Goal: Browse casually

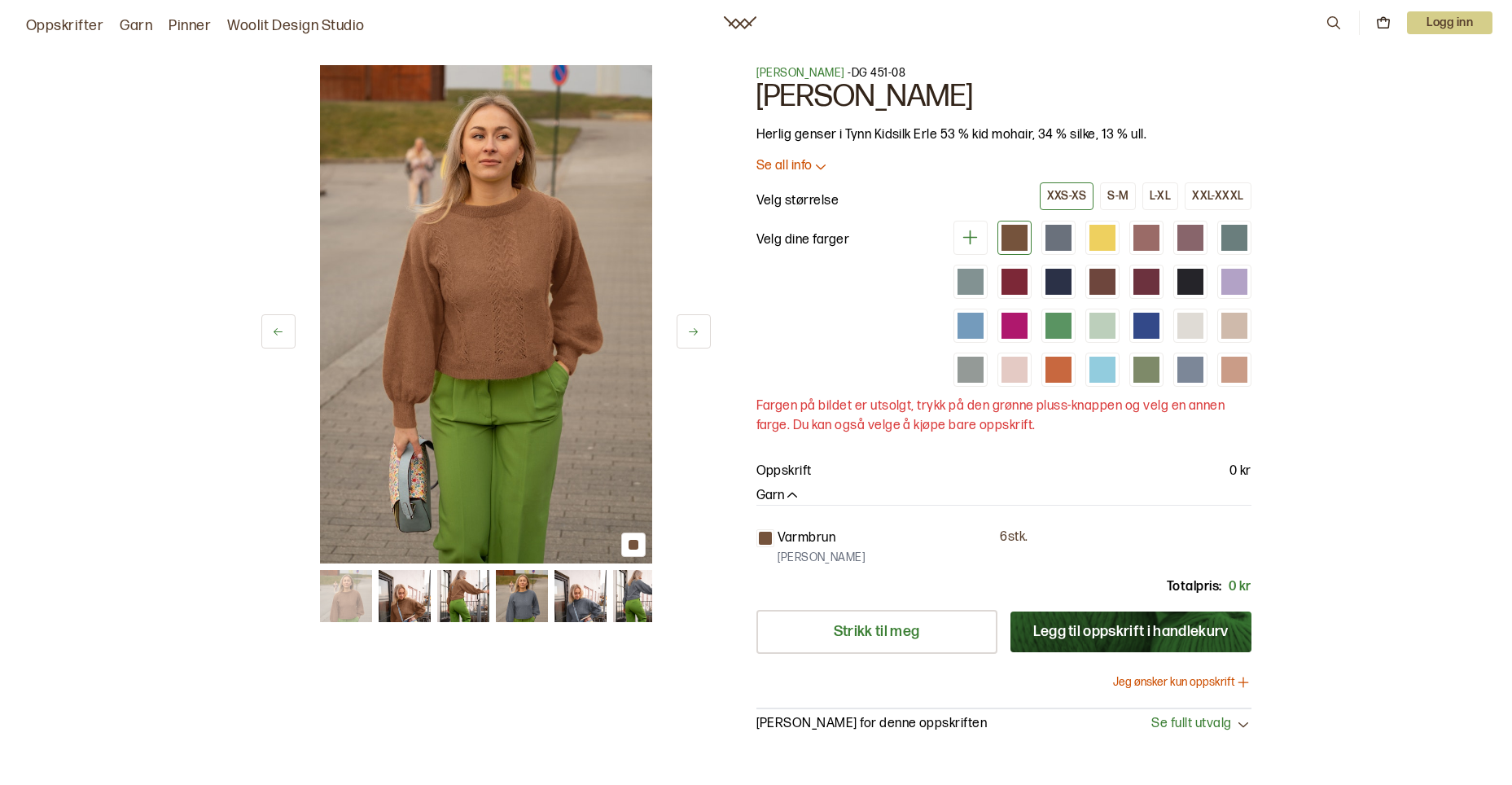
click at [526, 316] on img at bounding box center [486, 314] width 332 height 499
click at [462, 591] on img at bounding box center [463, 596] width 52 height 52
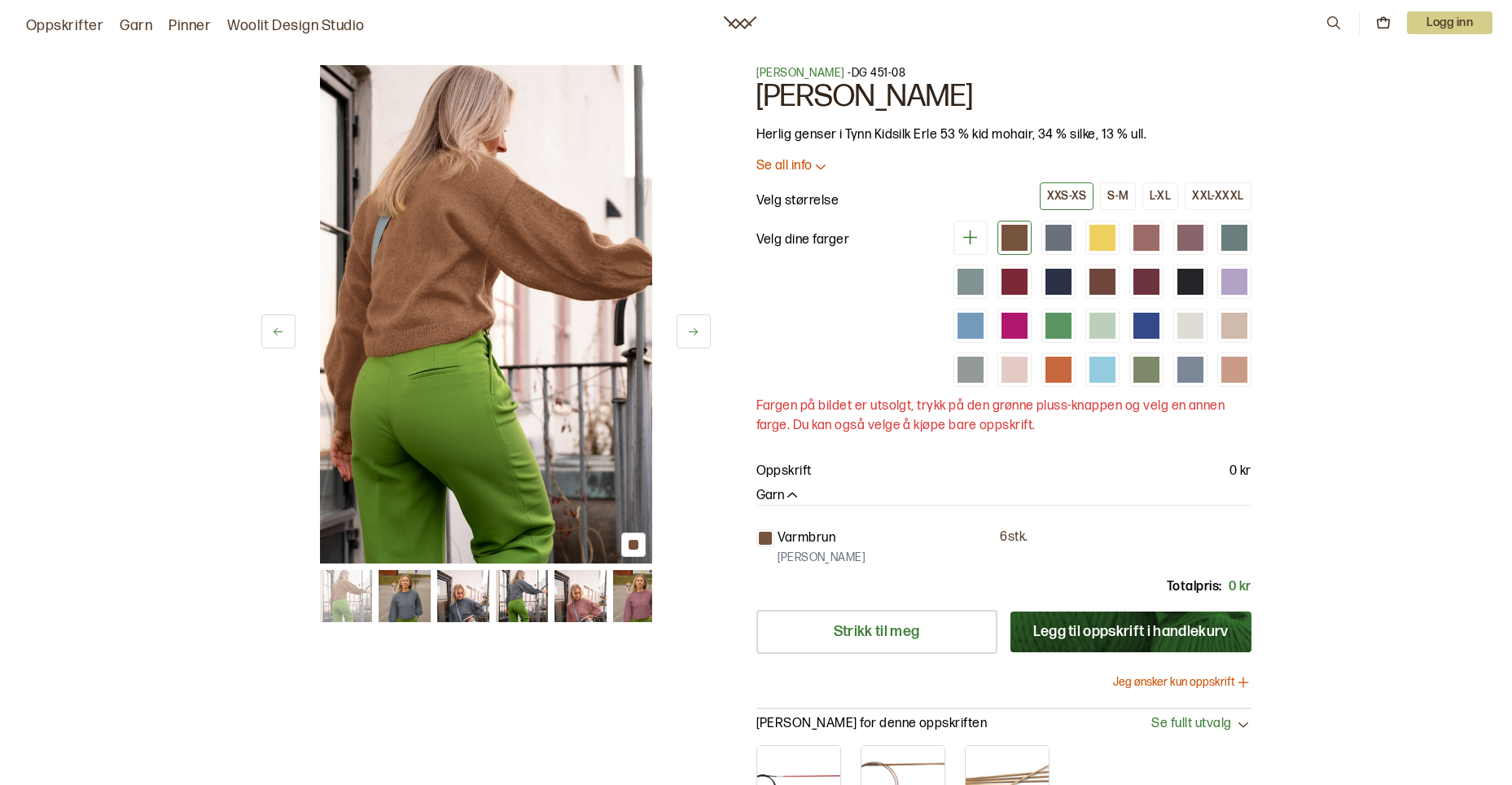
click at [407, 604] on img at bounding box center [404, 596] width 52 height 52
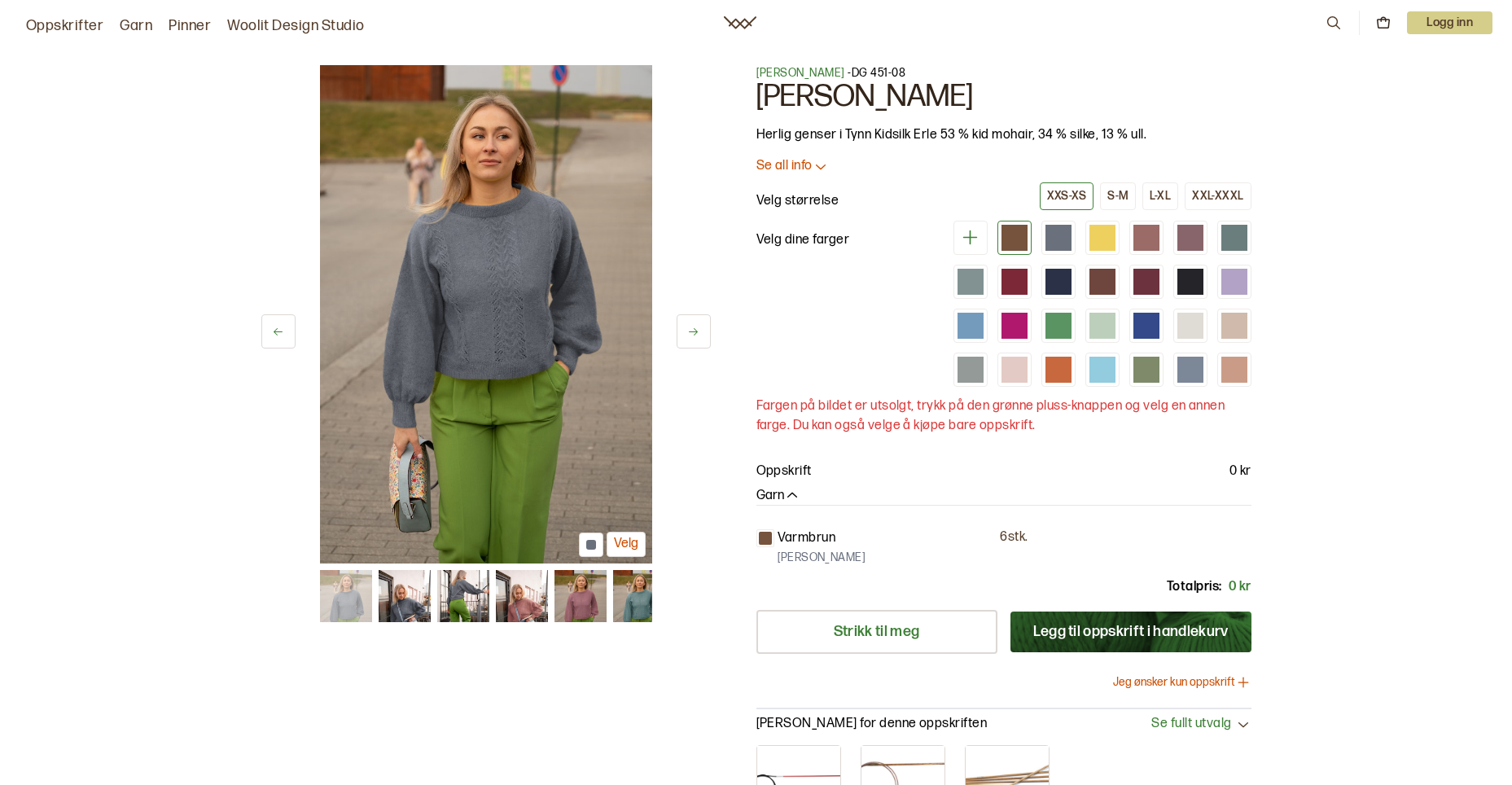
click at [630, 602] on img at bounding box center [638, 596] width 52 height 52
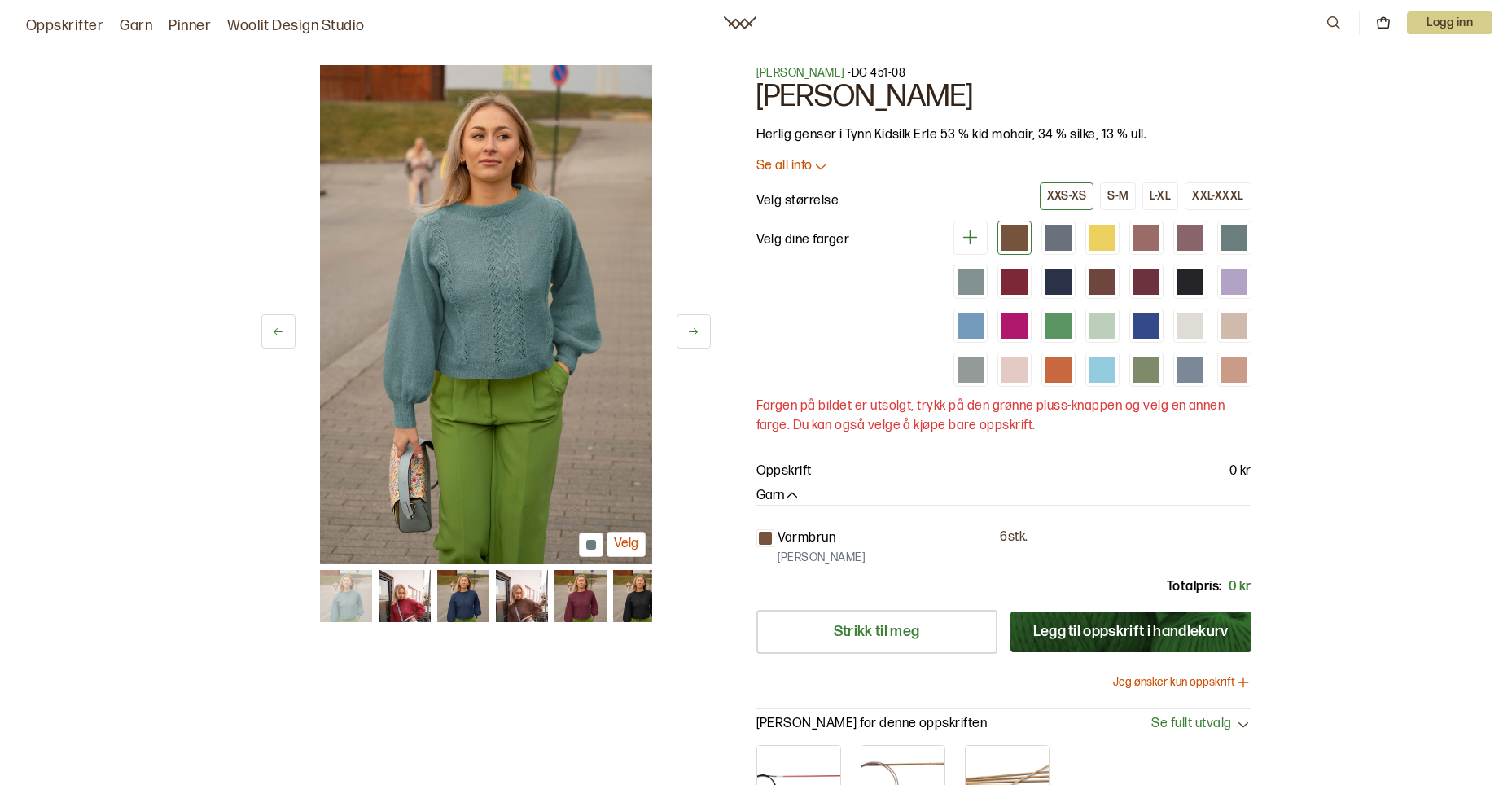
click at [637, 603] on img at bounding box center [638, 596] width 52 height 52
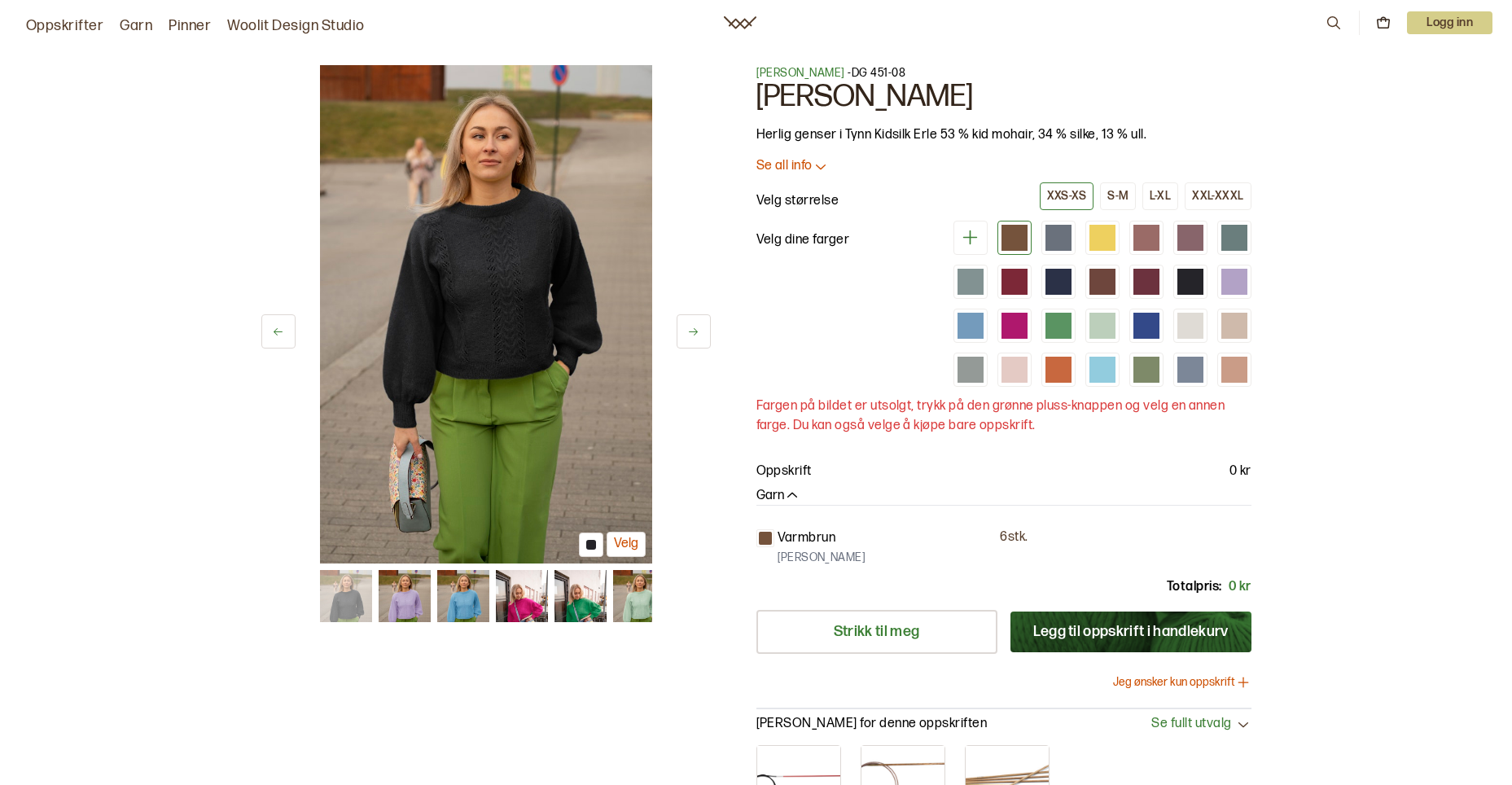
click at [516, 591] on img at bounding box center [520, 596] width 52 height 52
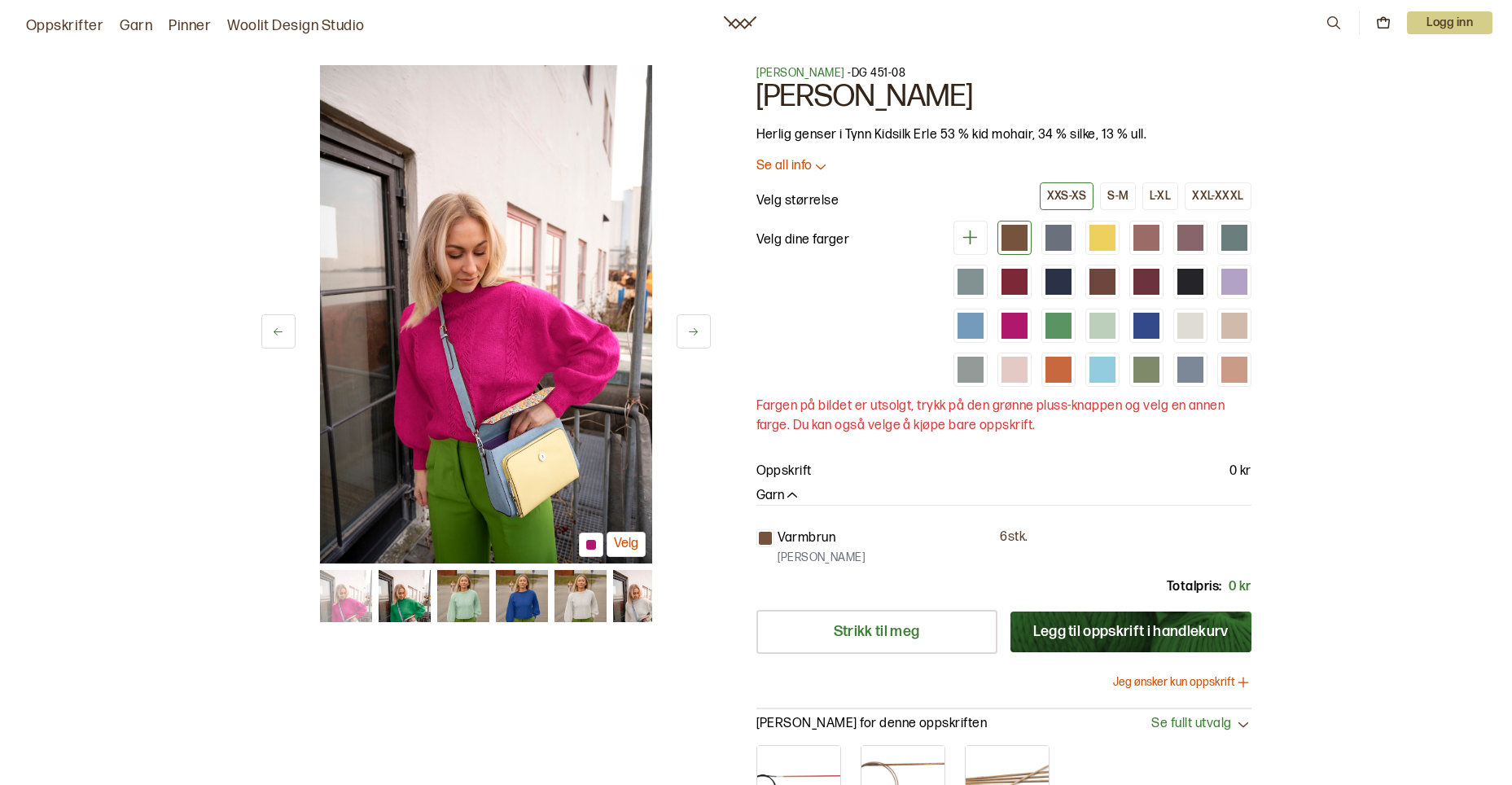
click at [521, 595] on img at bounding box center [521, 596] width 52 height 52
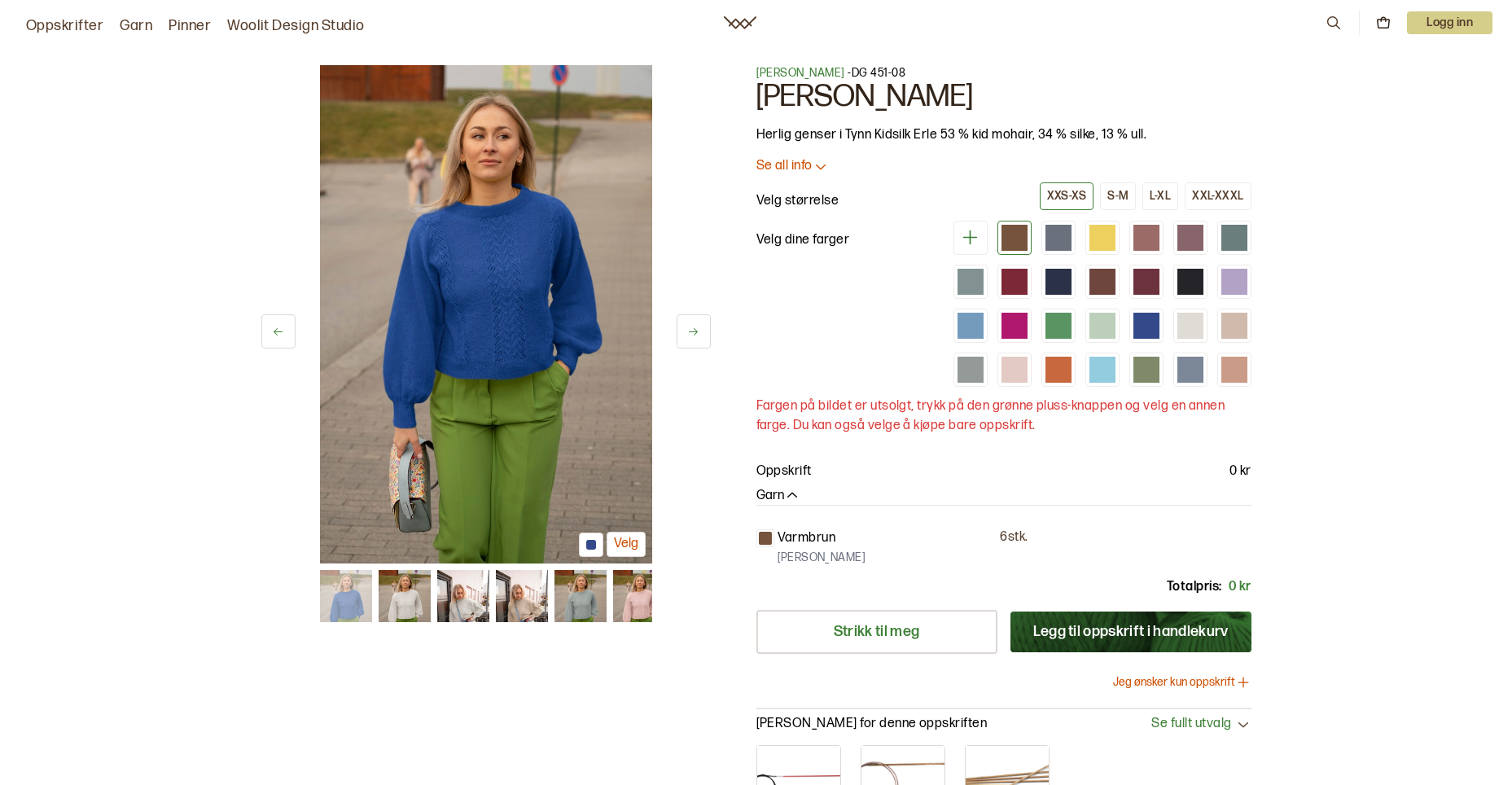
click at [512, 608] on img at bounding box center [521, 596] width 52 height 52
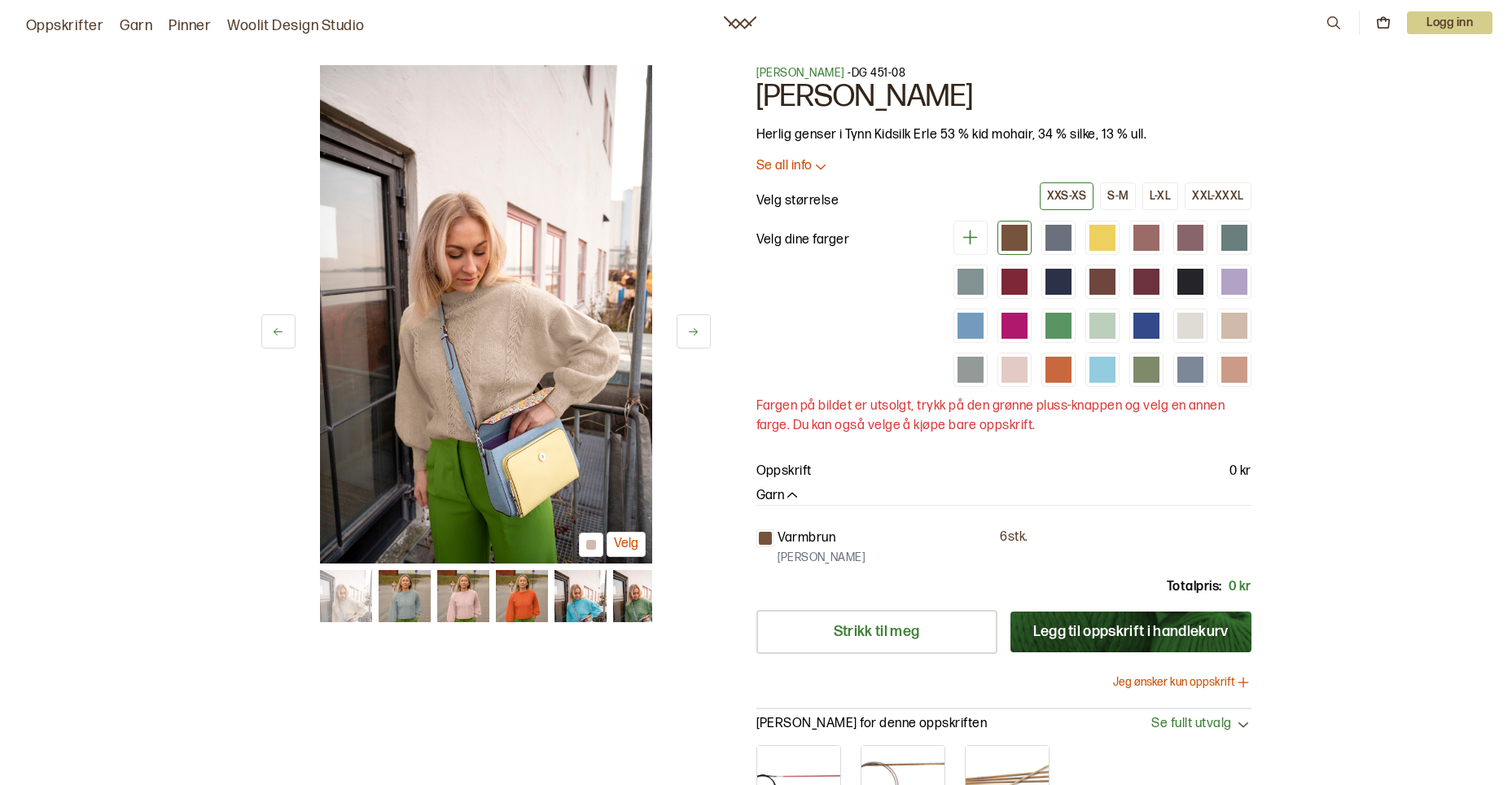
click at [634, 599] on img at bounding box center [639, 596] width 52 height 52
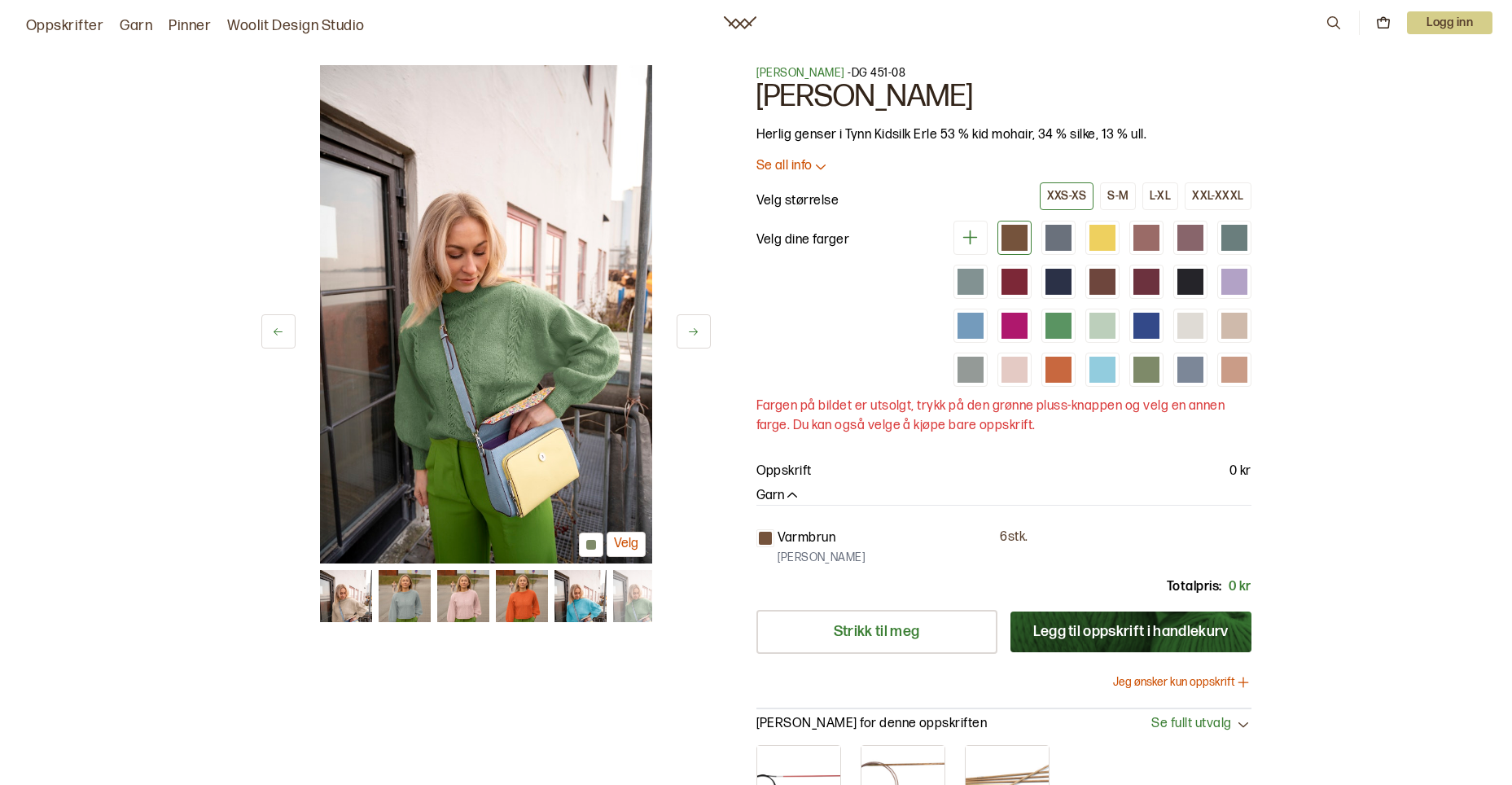
click at [702, 327] on button at bounding box center [693, 332] width 34 height 34
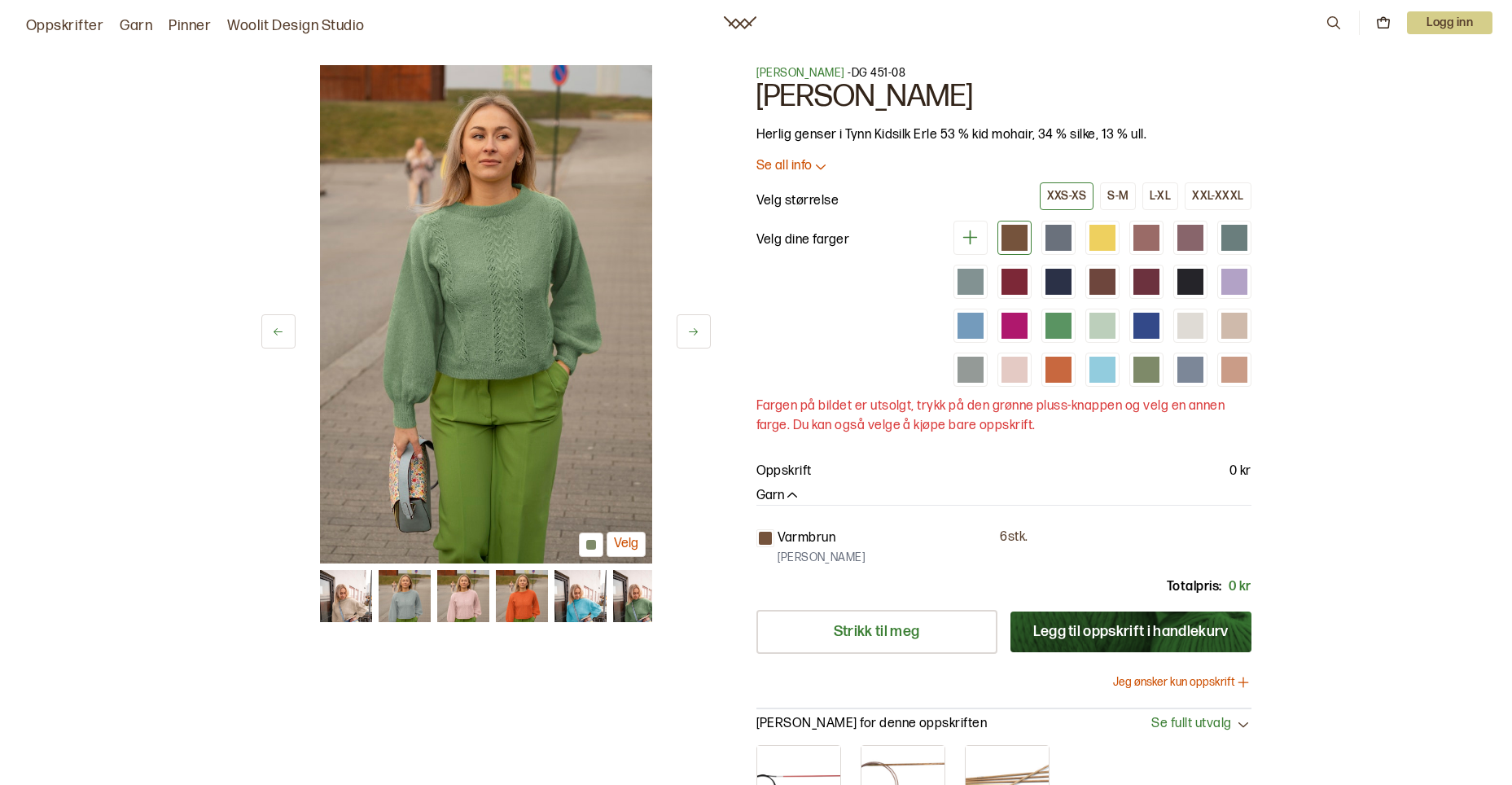
click at [702, 327] on button at bounding box center [693, 332] width 34 height 34
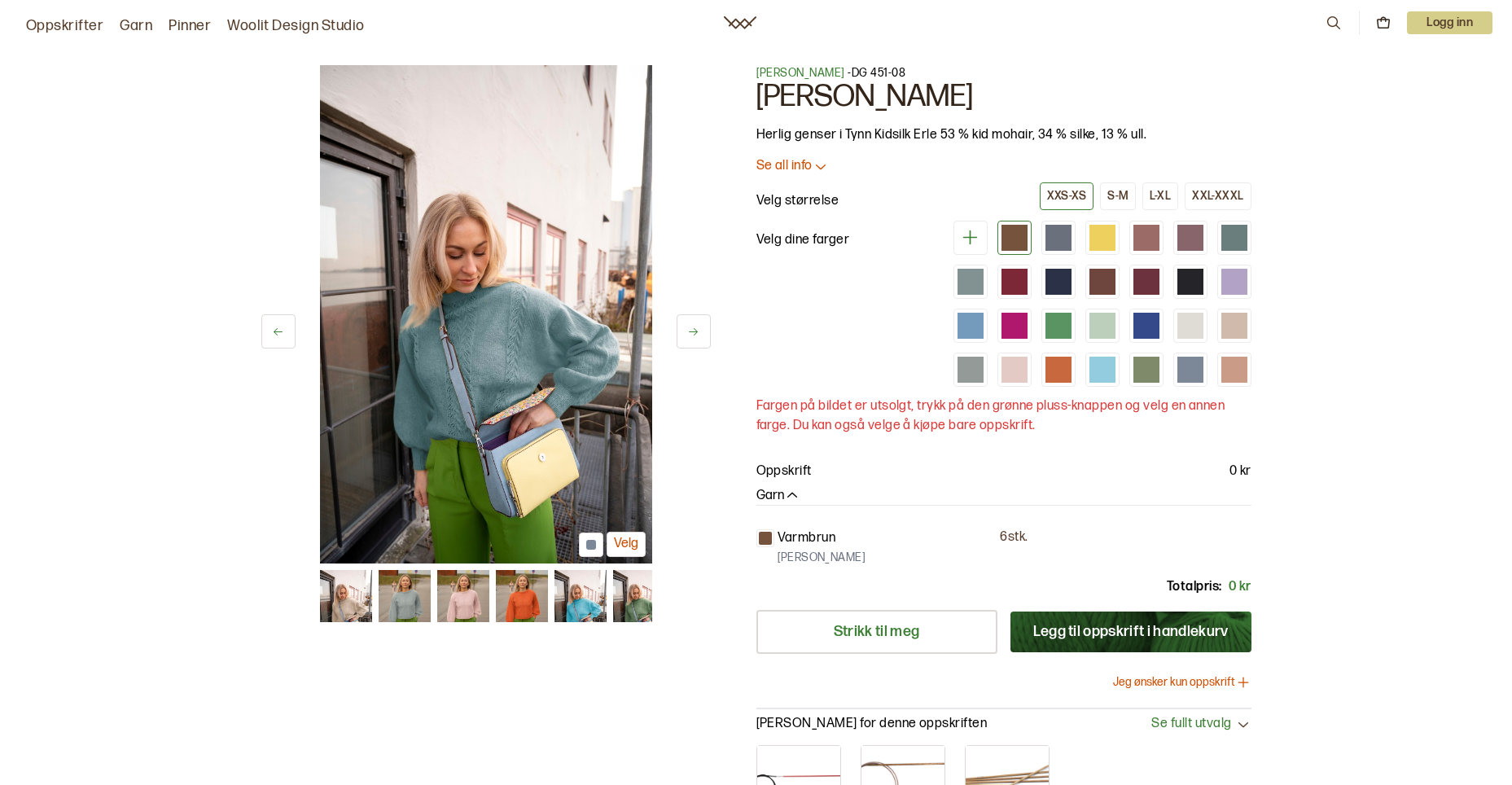
click at [702, 327] on button at bounding box center [693, 332] width 34 height 34
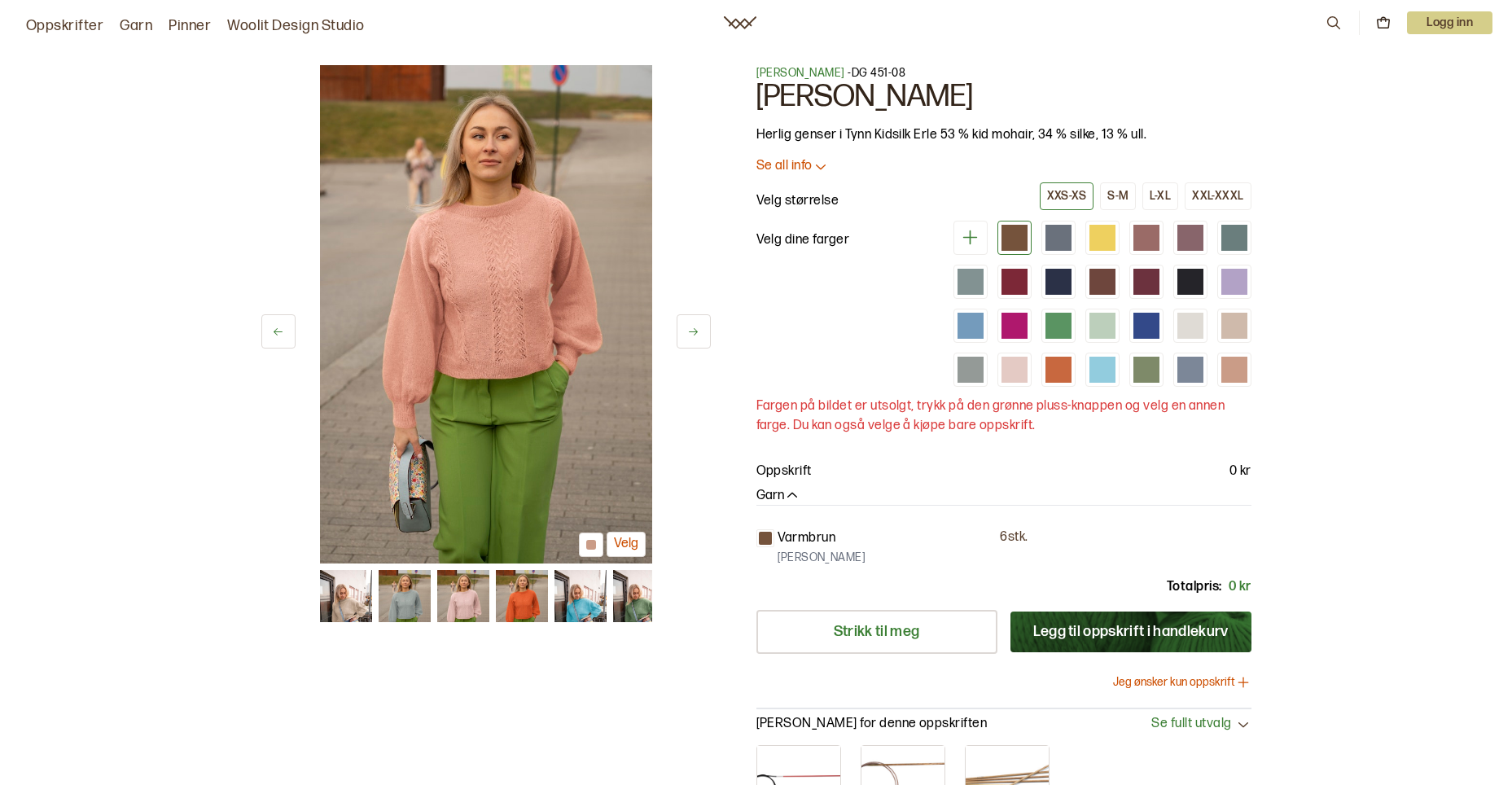
click at [702, 327] on button at bounding box center [693, 332] width 34 height 34
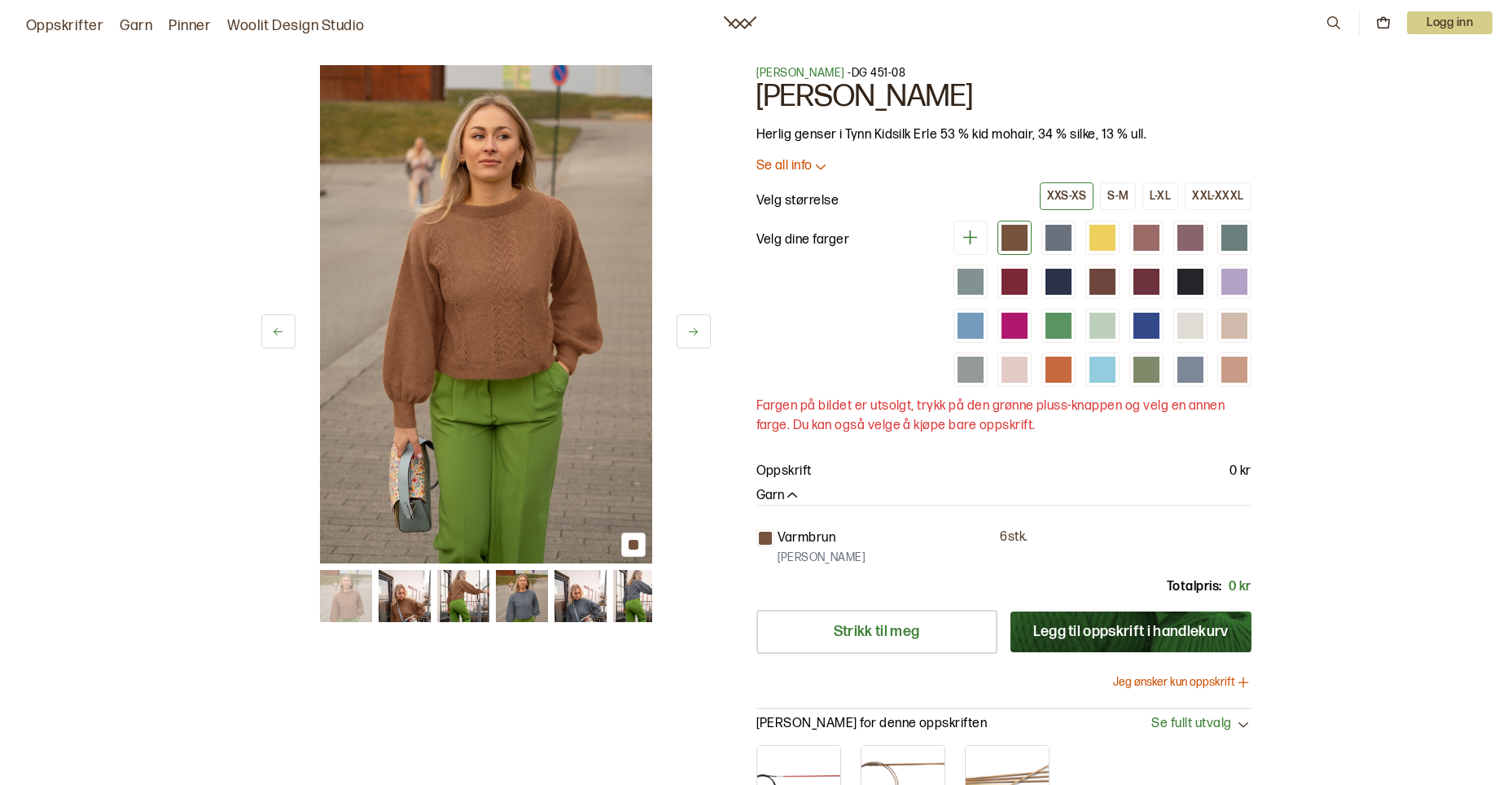
click at [702, 327] on button at bounding box center [693, 332] width 34 height 34
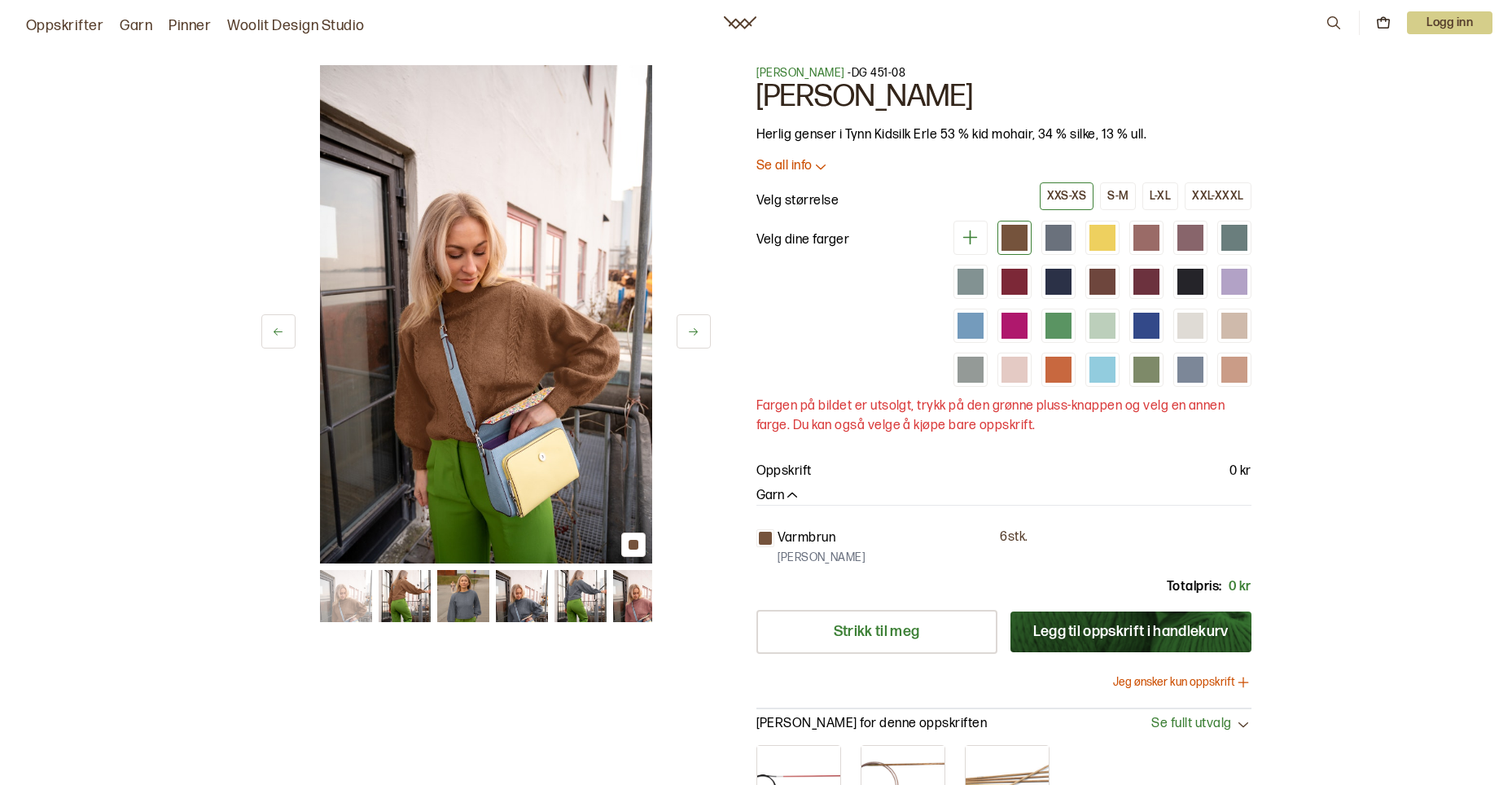
click at [702, 327] on button at bounding box center [693, 332] width 34 height 34
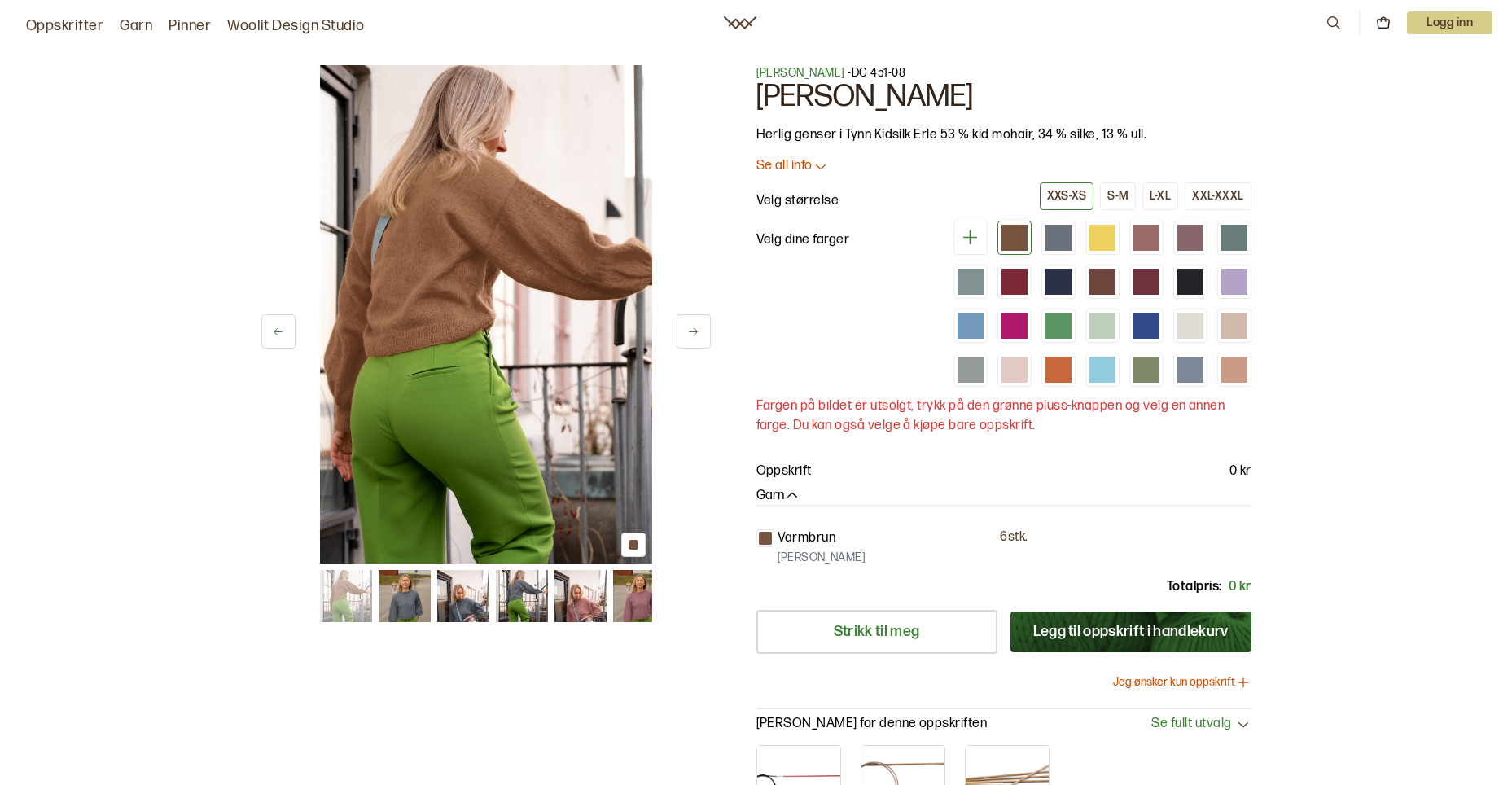
click at [702, 327] on button at bounding box center [693, 332] width 34 height 34
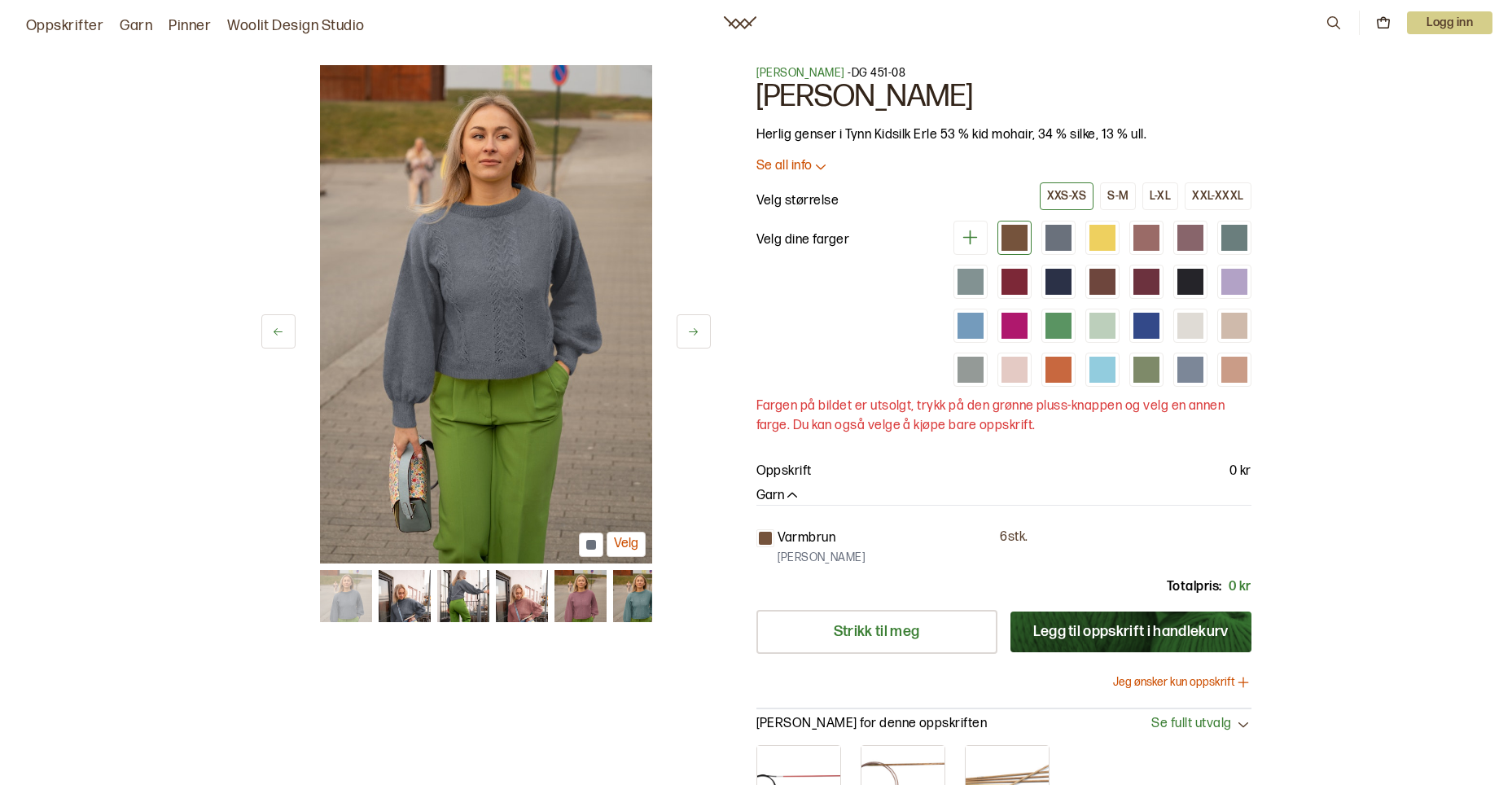
click at [702, 327] on button at bounding box center [693, 332] width 34 height 34
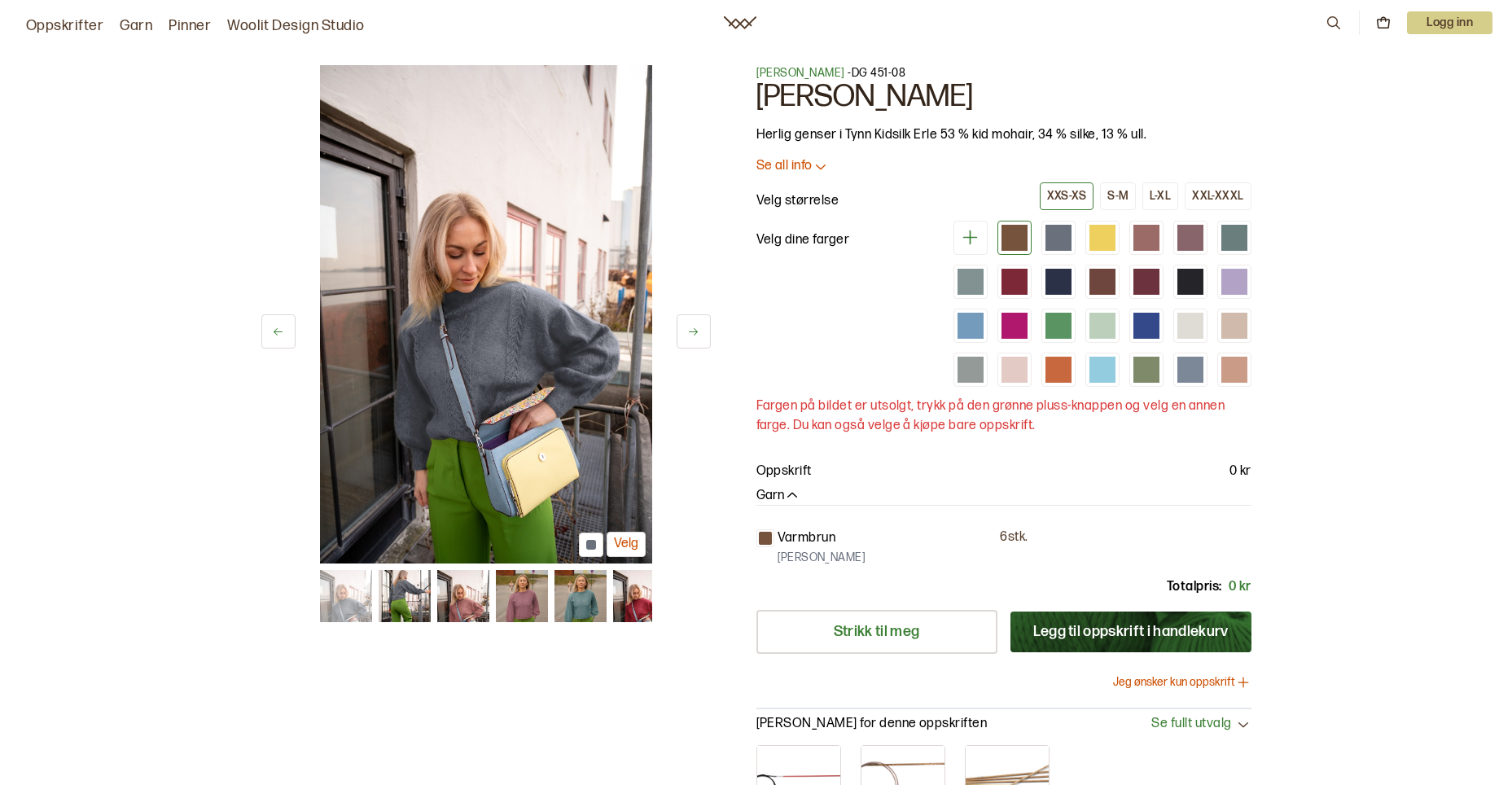
click at [702, 327] on button at bounding box center [693, 332] width 34 height 34
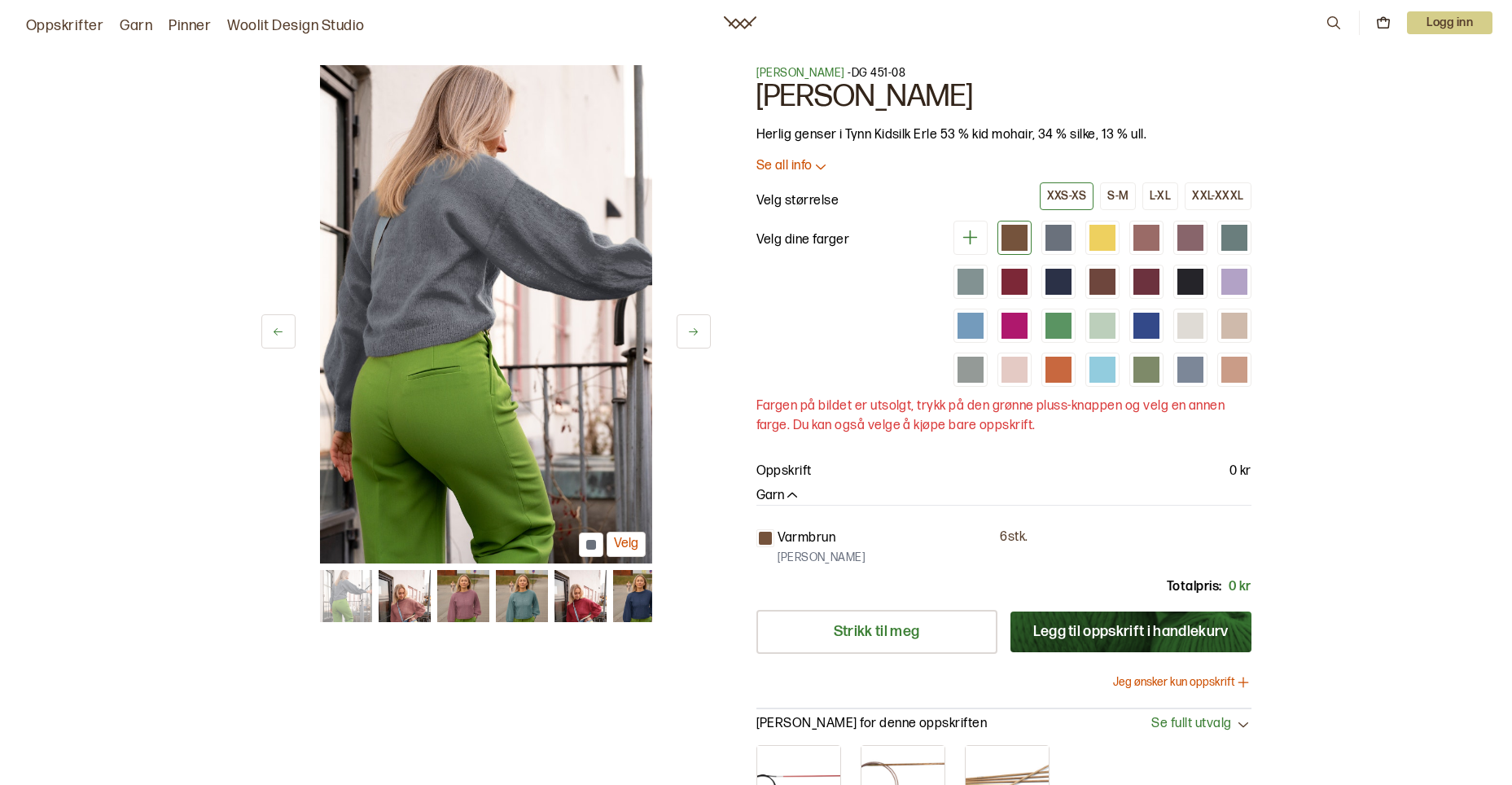
click at [702, 327] on button at bounding box center [693, 332] width 34 height 34
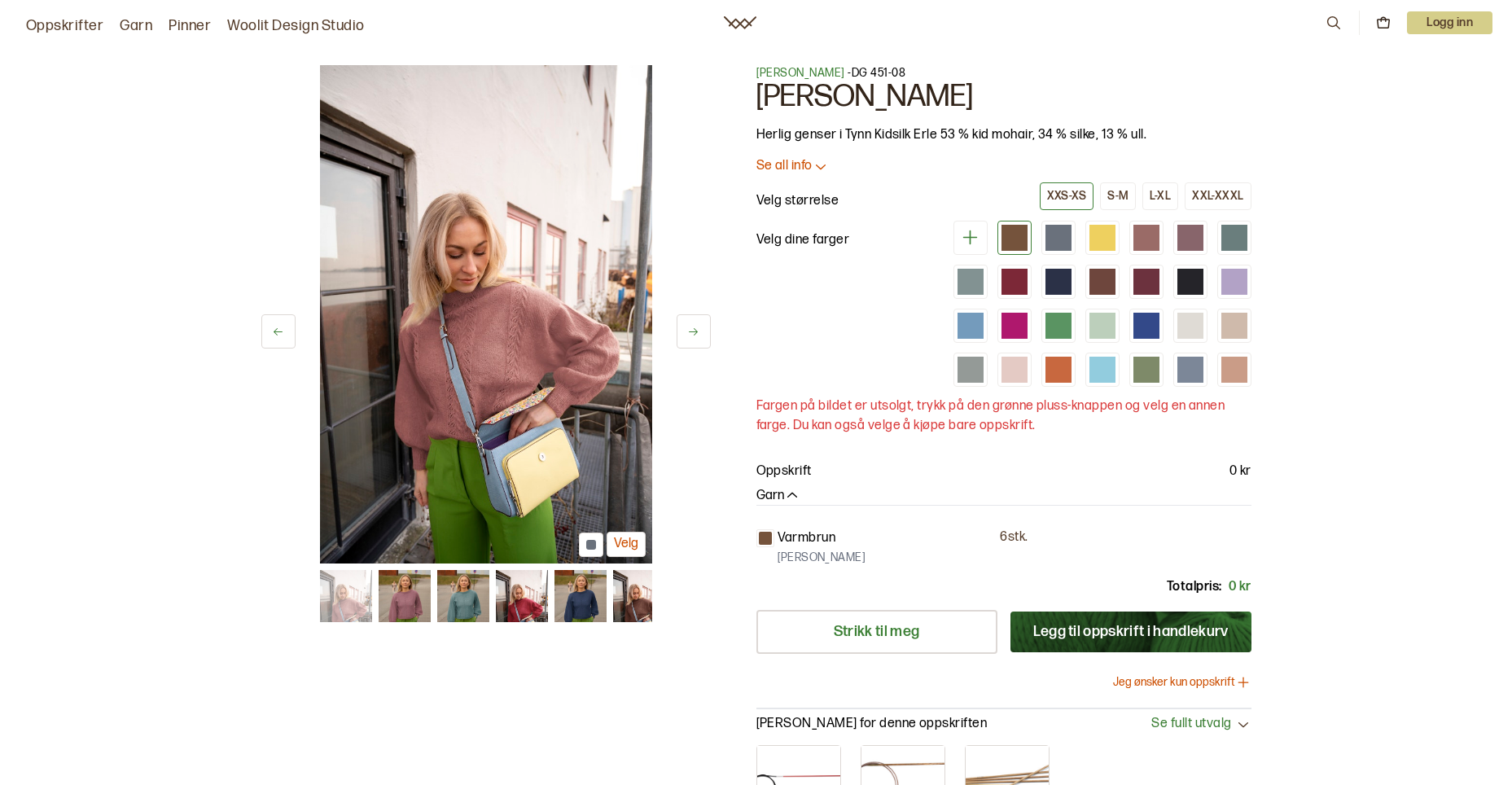
click at [702, 327] on button at bounding box center [693, 332] width 34 height 34
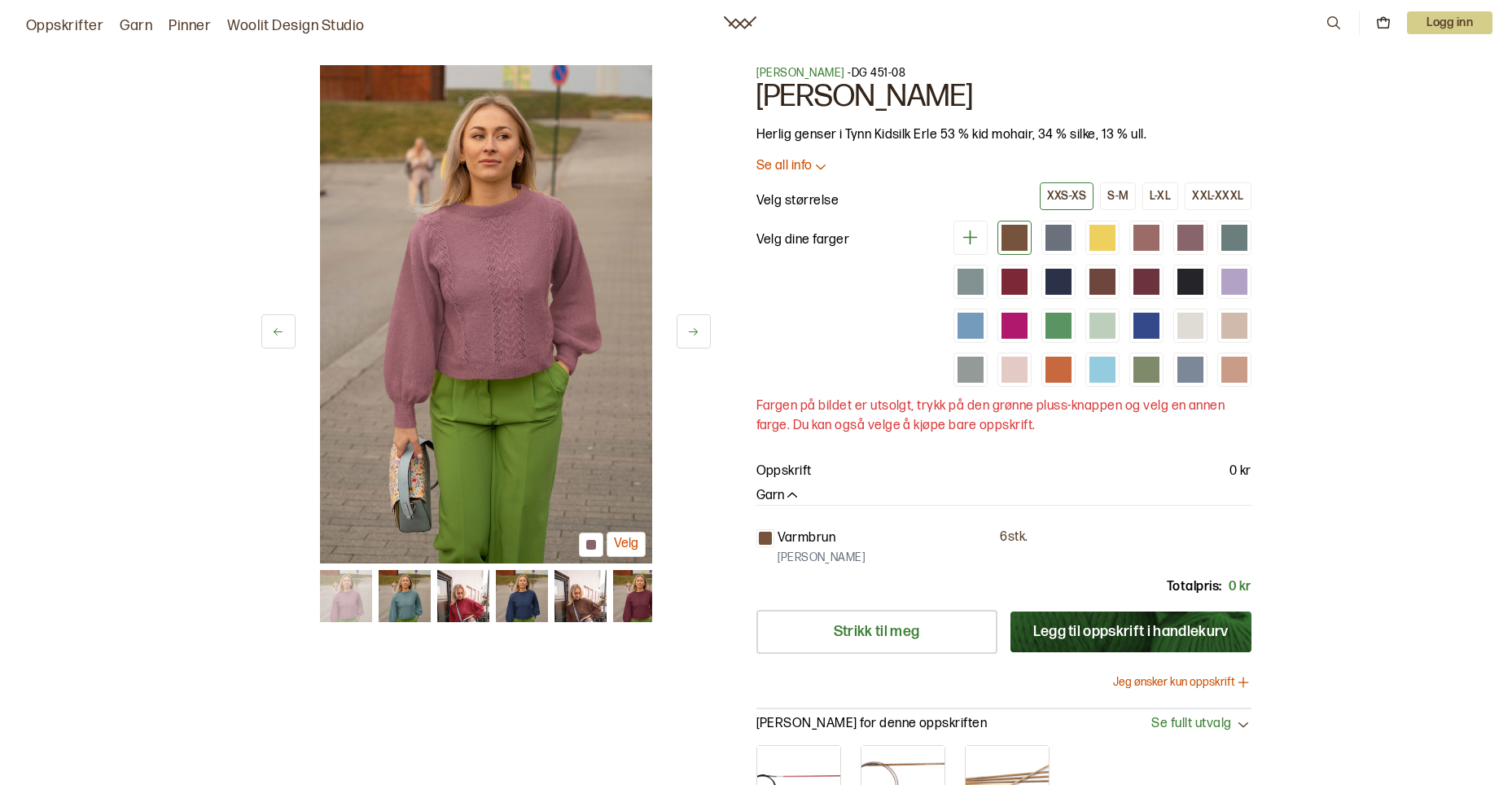
click at [702, 327] on button at bounding box center [693, 332] width 34 height 34
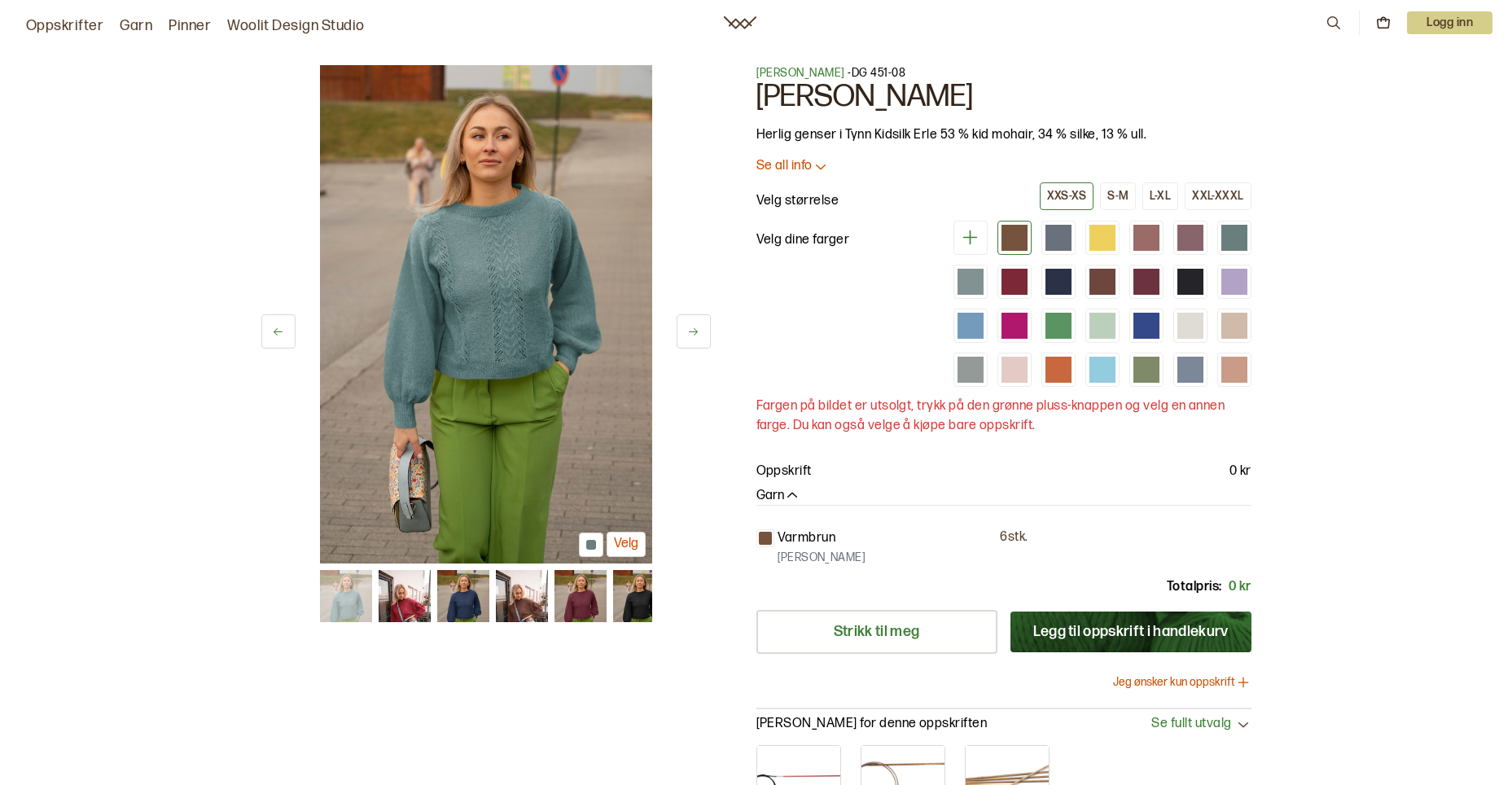
click at [699, 323] on button at bounding box center [693, 332] width 34 height 34
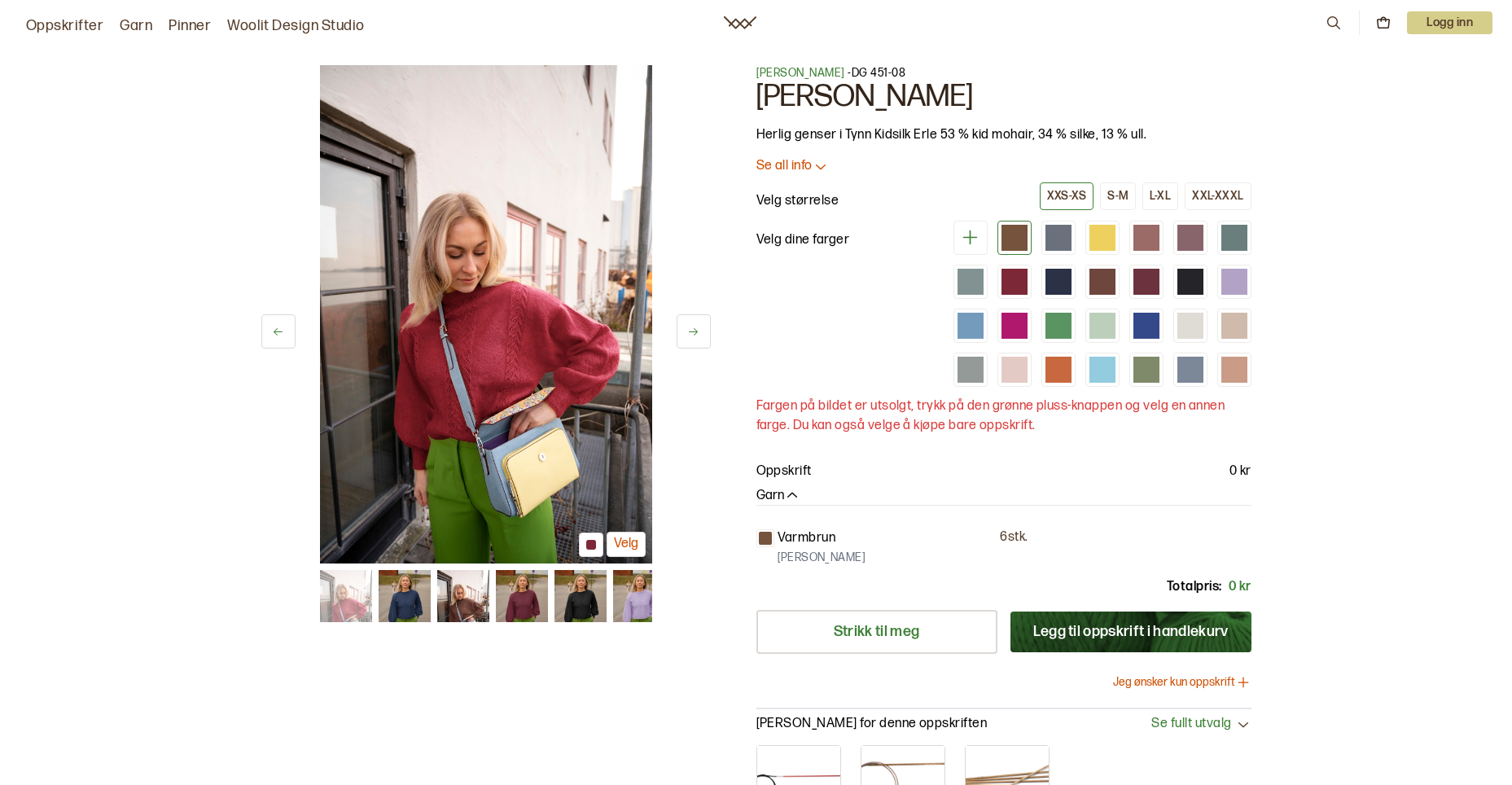
click at [699, 323] on button at bounding box center [693, 332] width 34 height 34
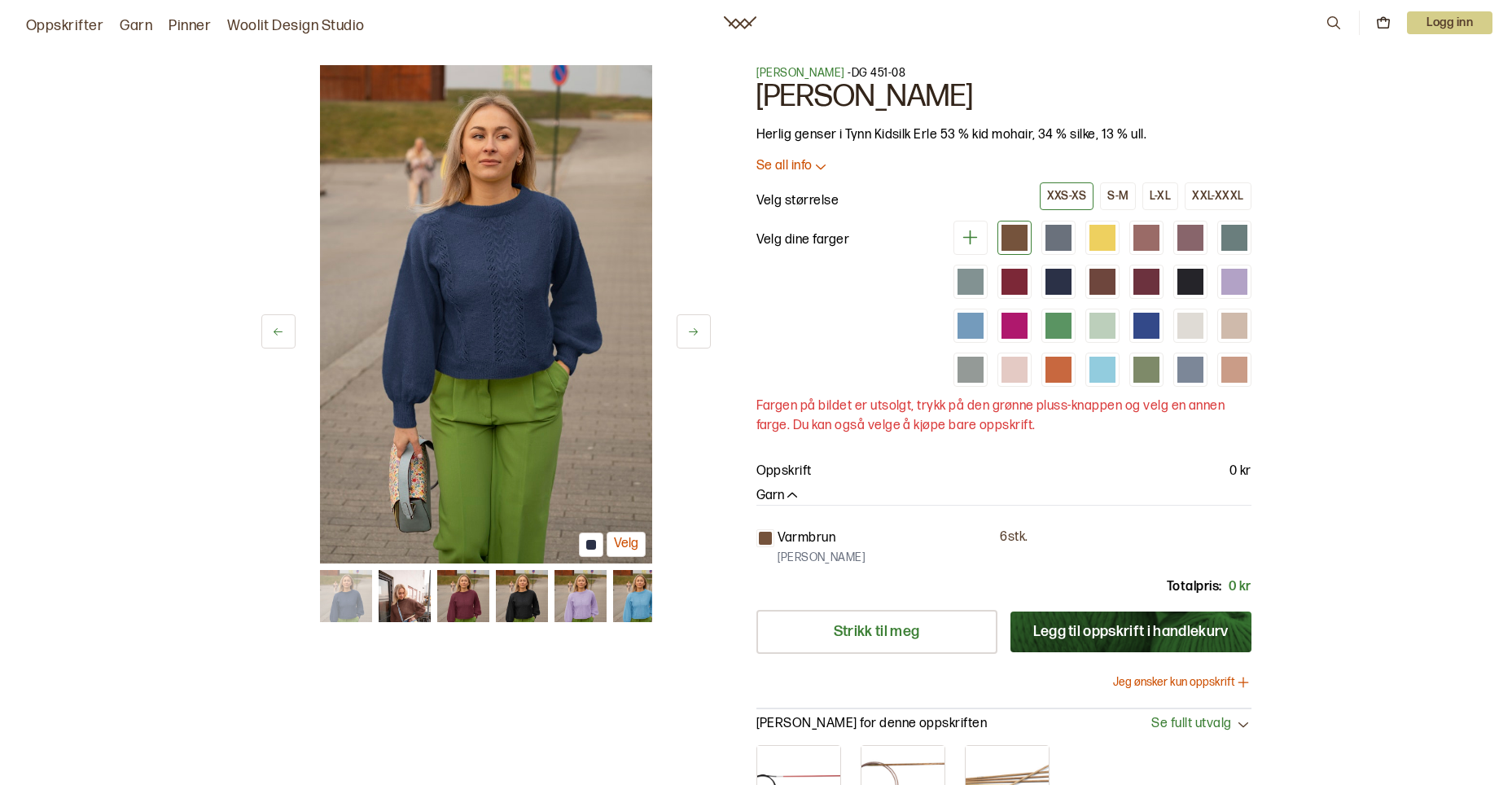
click at [699, 323] on button at bounding box center [693, 332] width 34 height 34
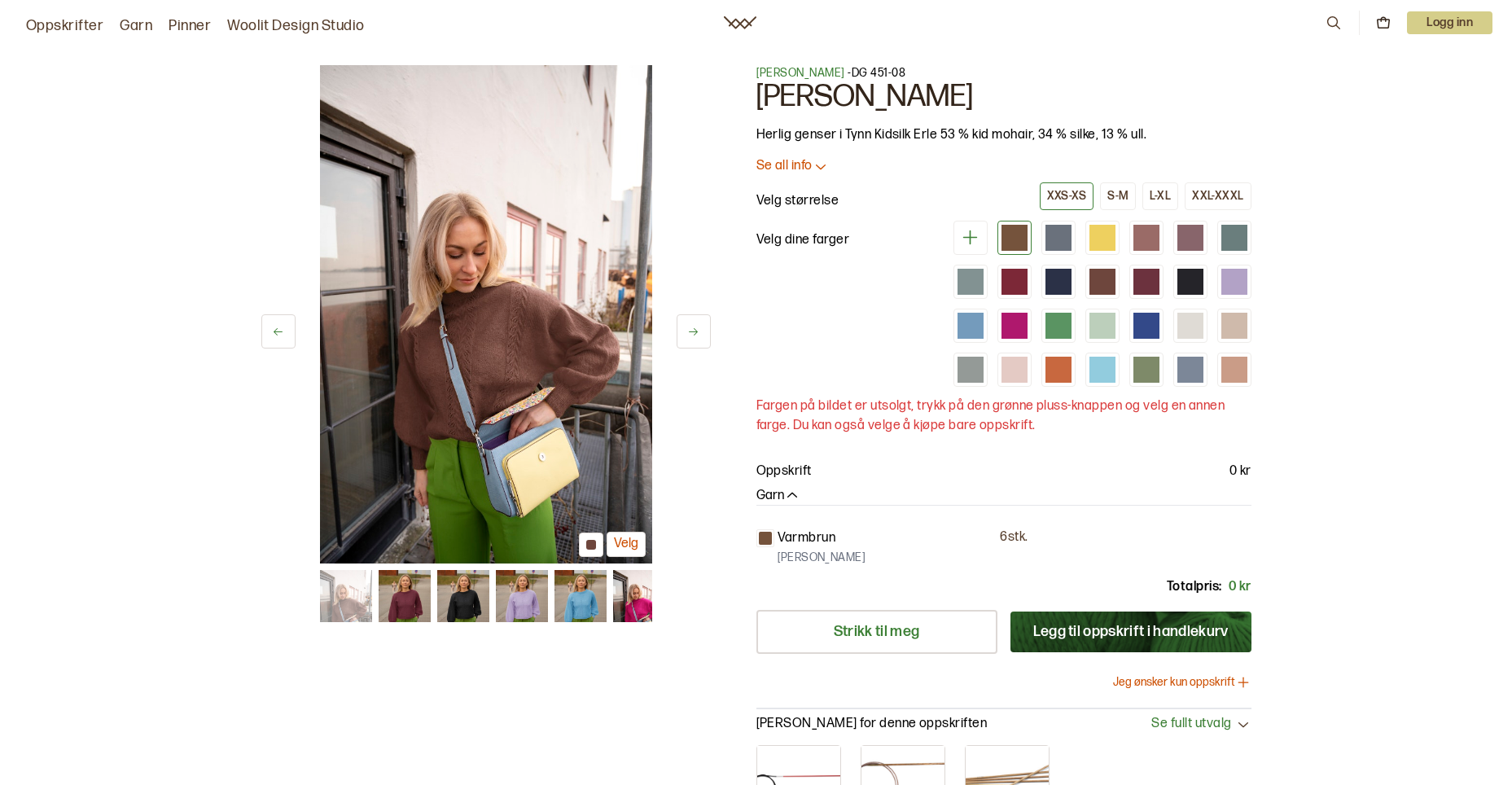
click at [694, 320] on button at bounding box center [693, 332] width 34 height 34
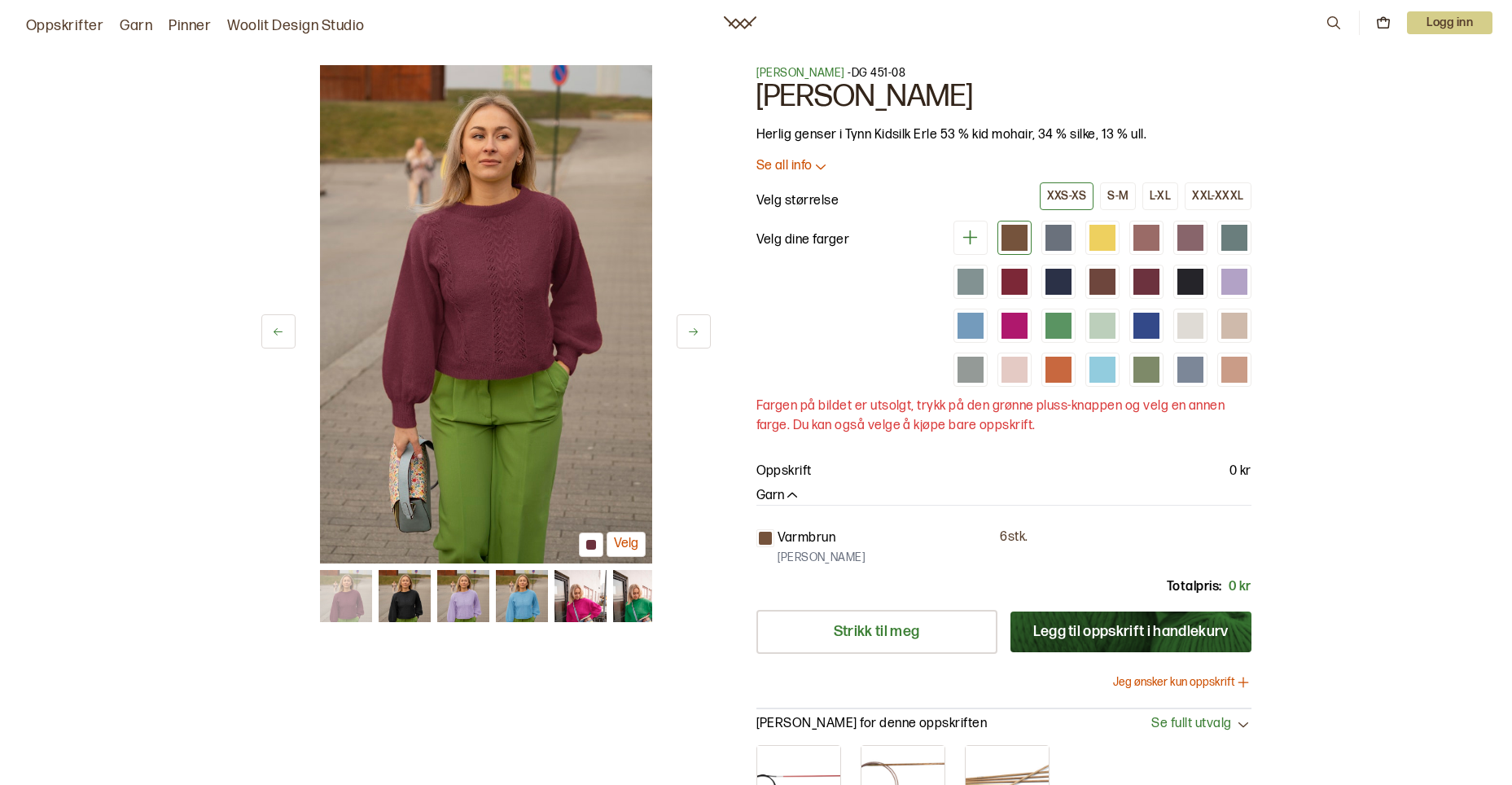
click at [694, 320] on button at bounding box center [693, 332] width 34 height 34
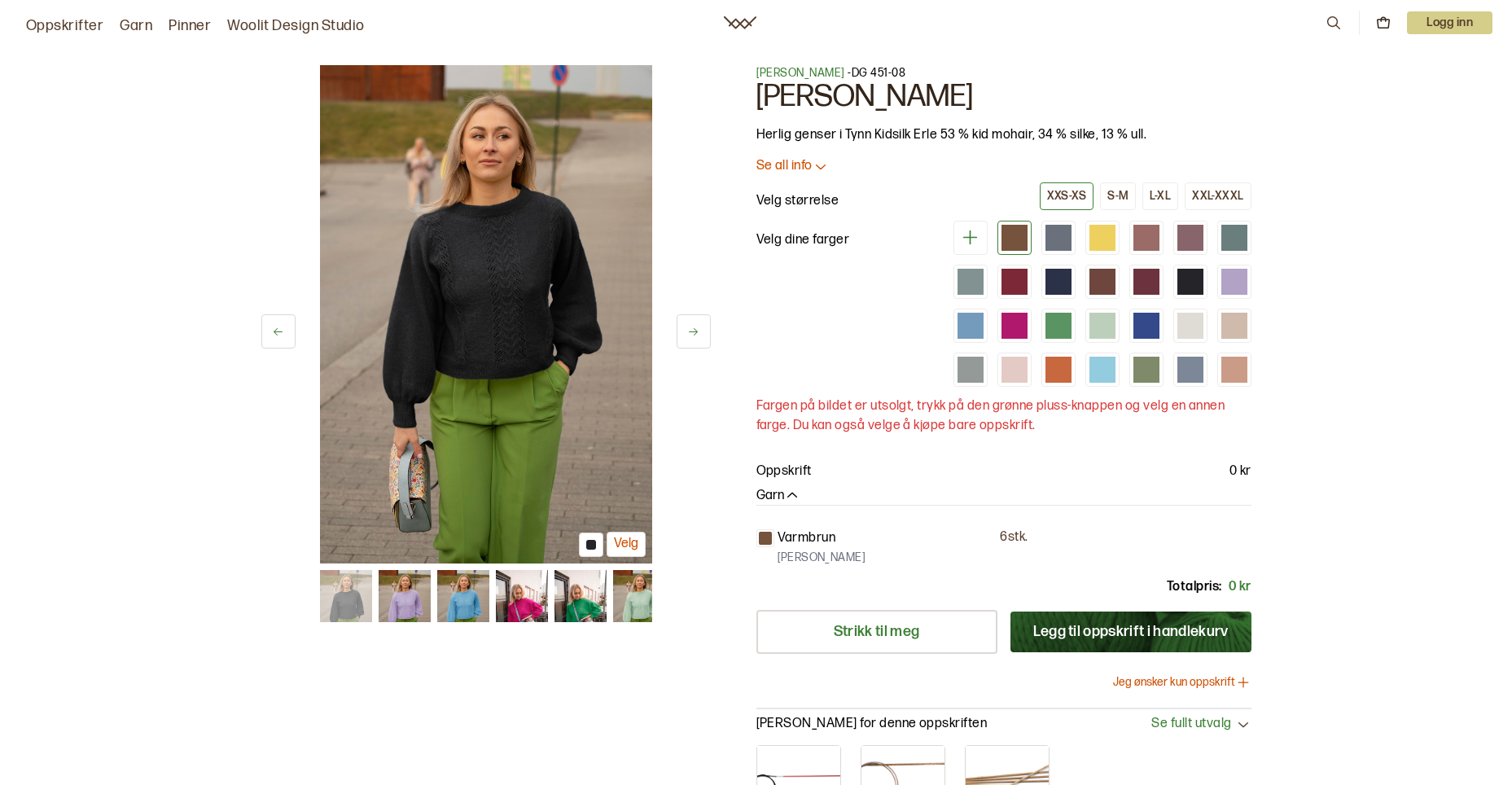
click at [693, 320] on button at bounding box center [693, 332] width 34 height 34
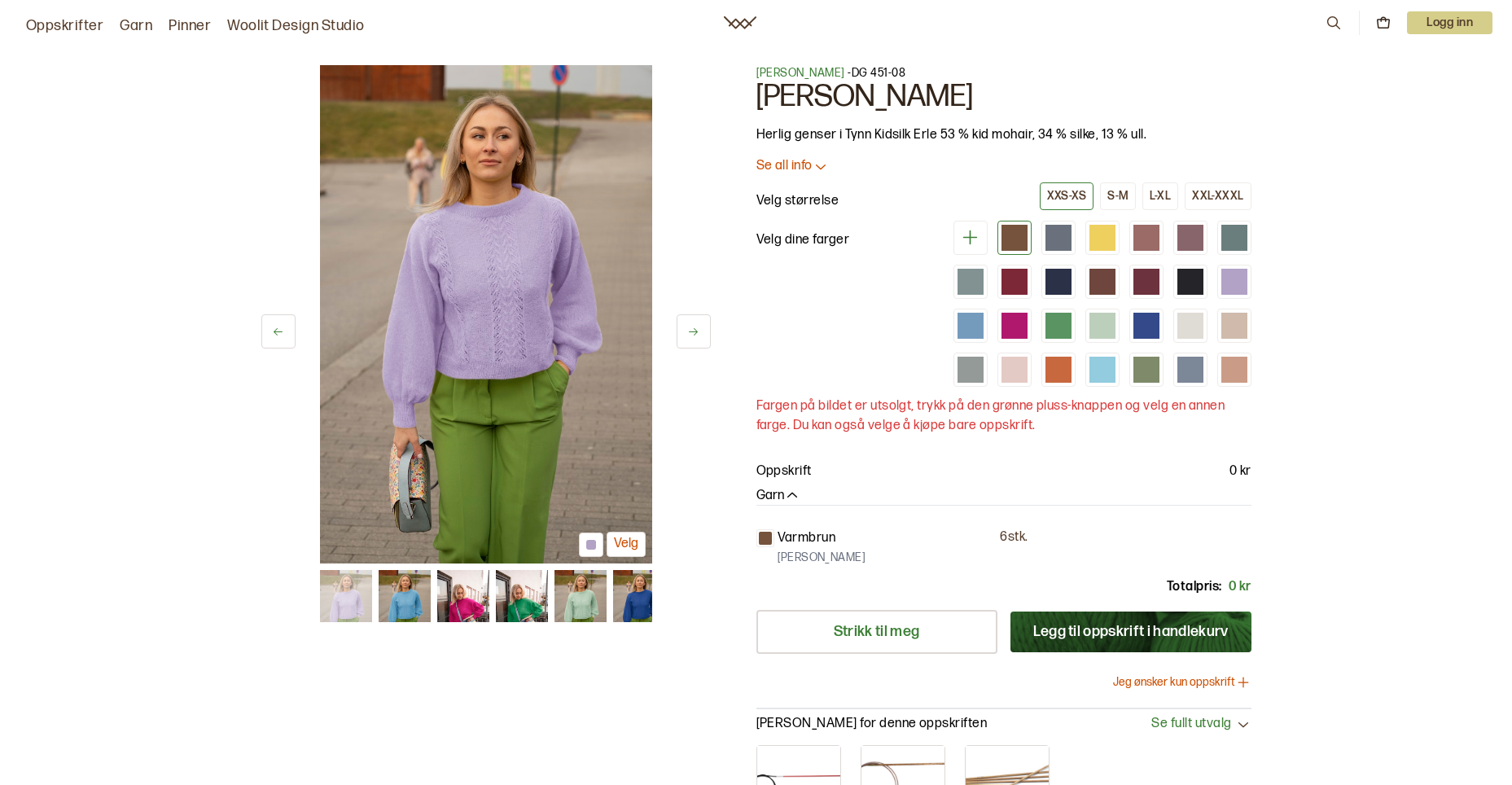
click at [693, 320] on button at bounding box center [693, 332] width 34 height 34
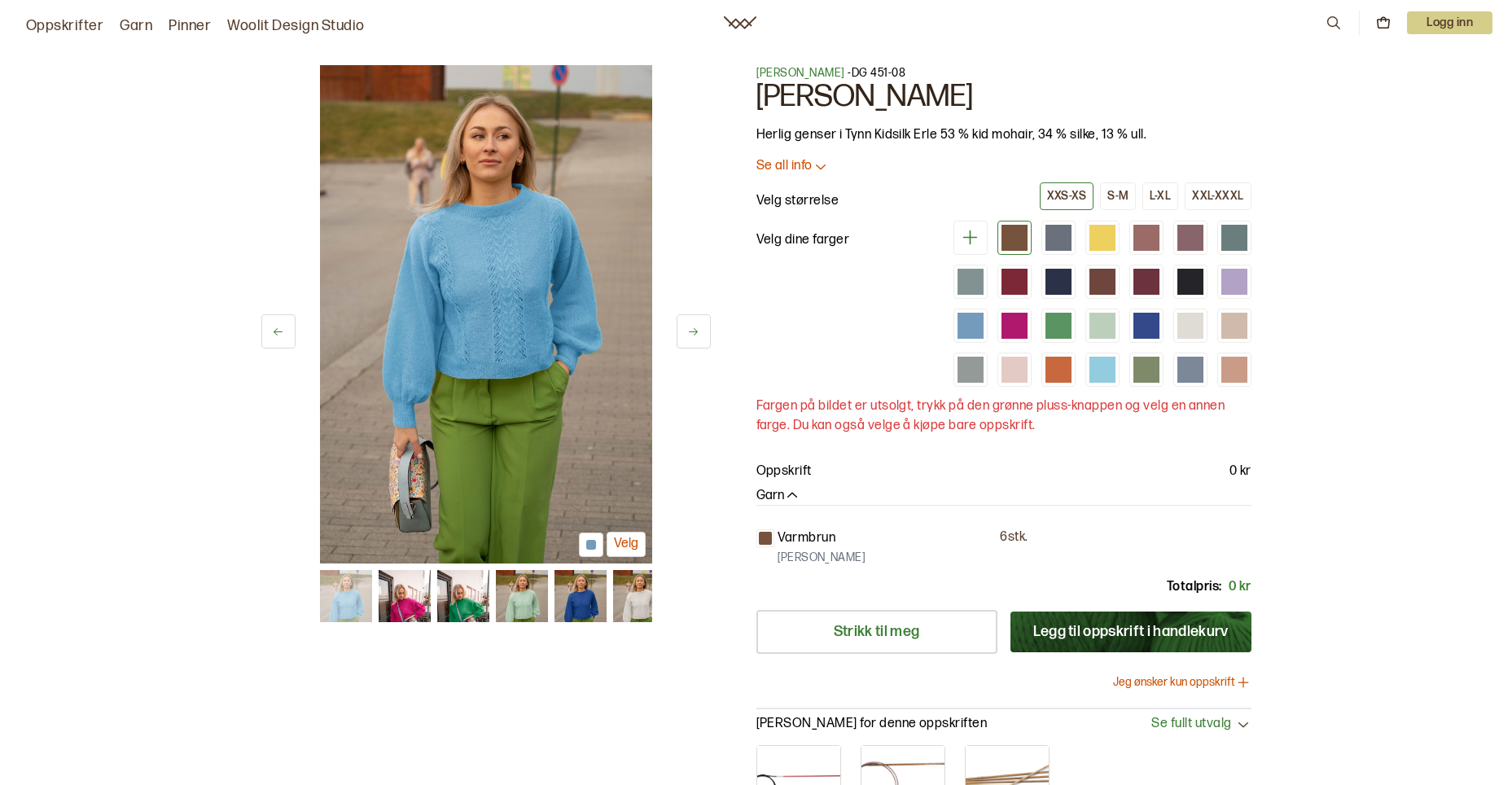
click at [693, 320] on button at bounding box center [693, 332] width 34 height 34
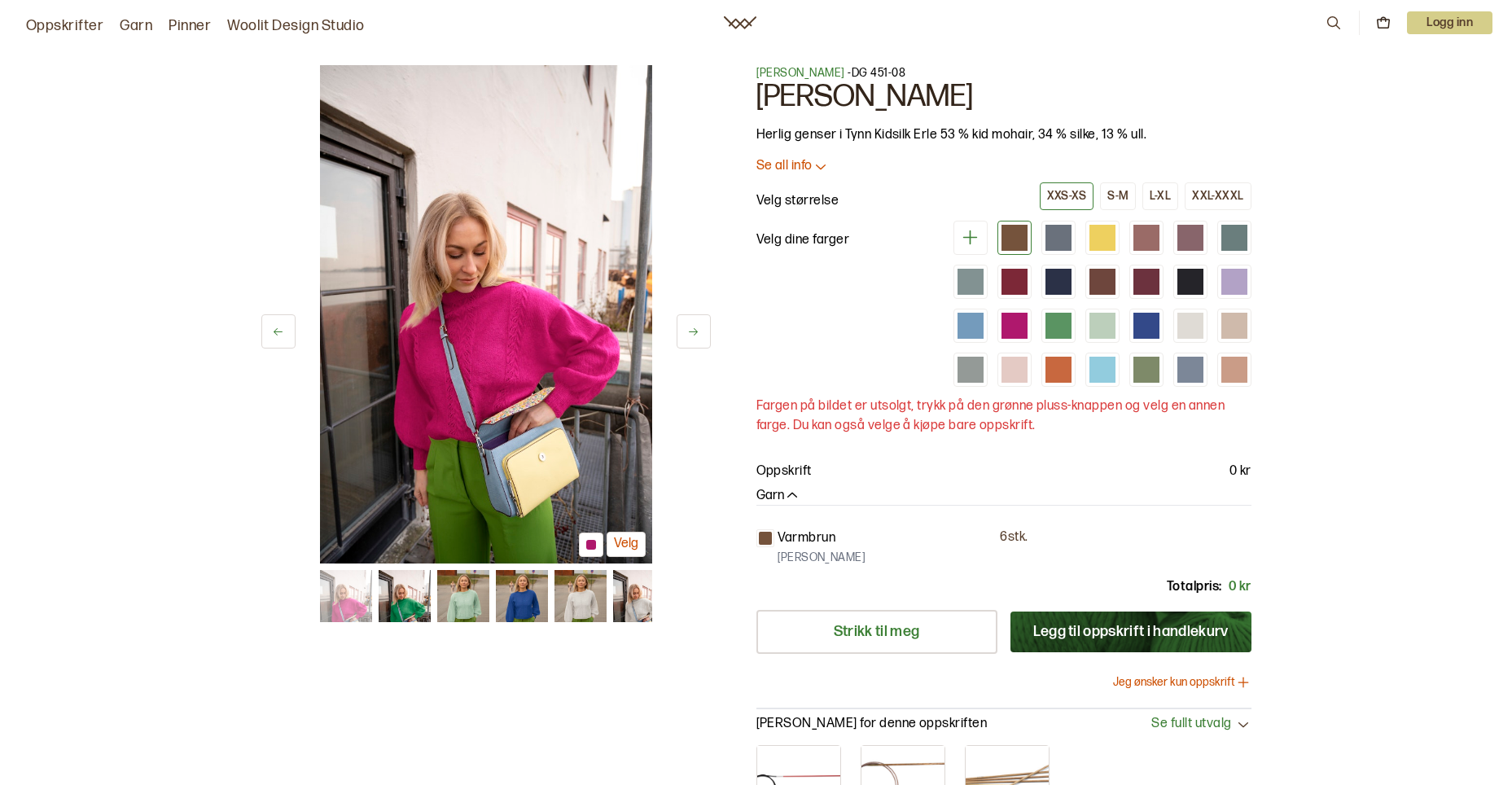
click at [686, 333] on button at bounding box center [693, 332] width 34 height 34
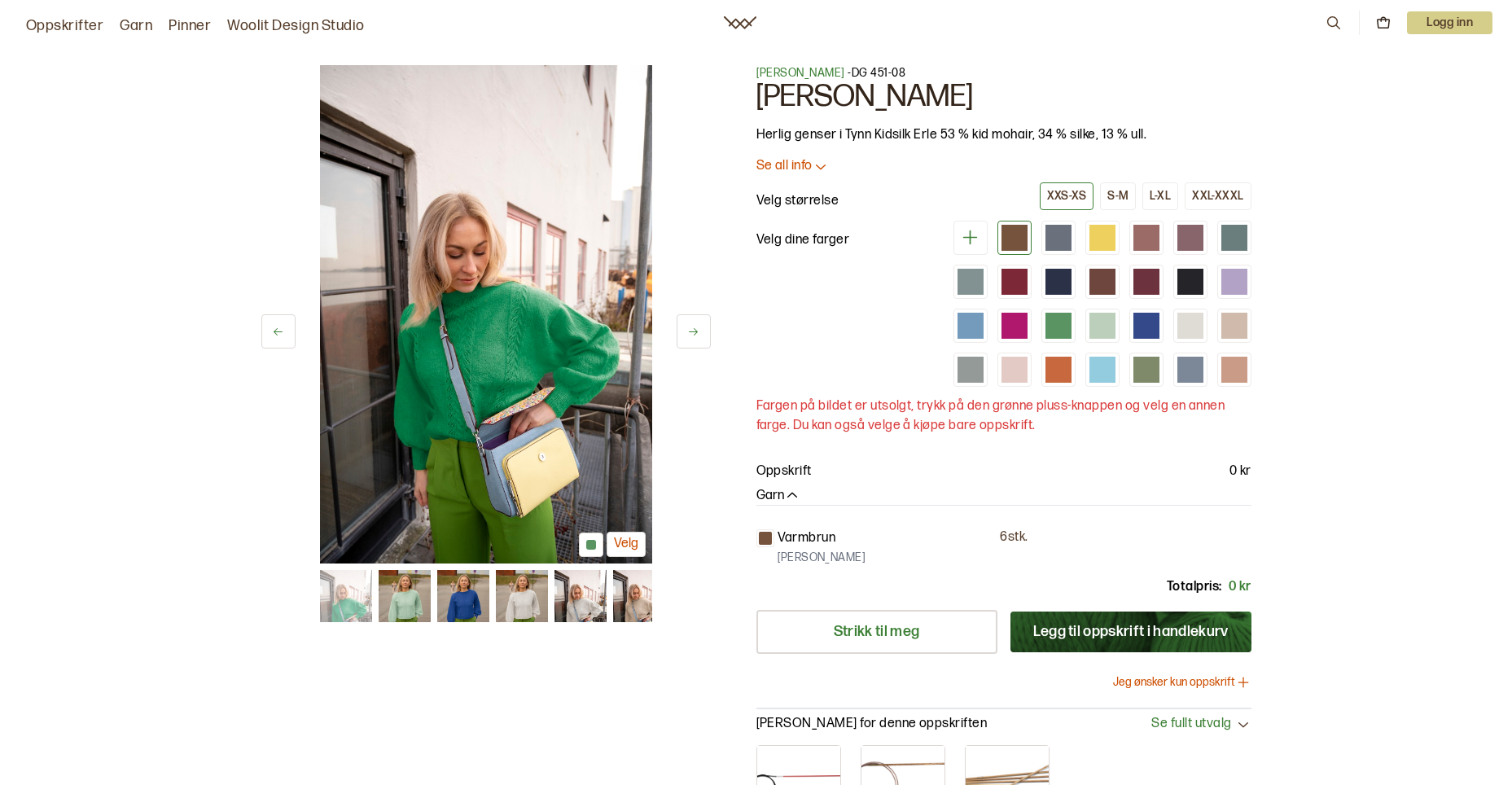
click at [686, 333] on button at bounding box center [693, 332] width 34 height 34
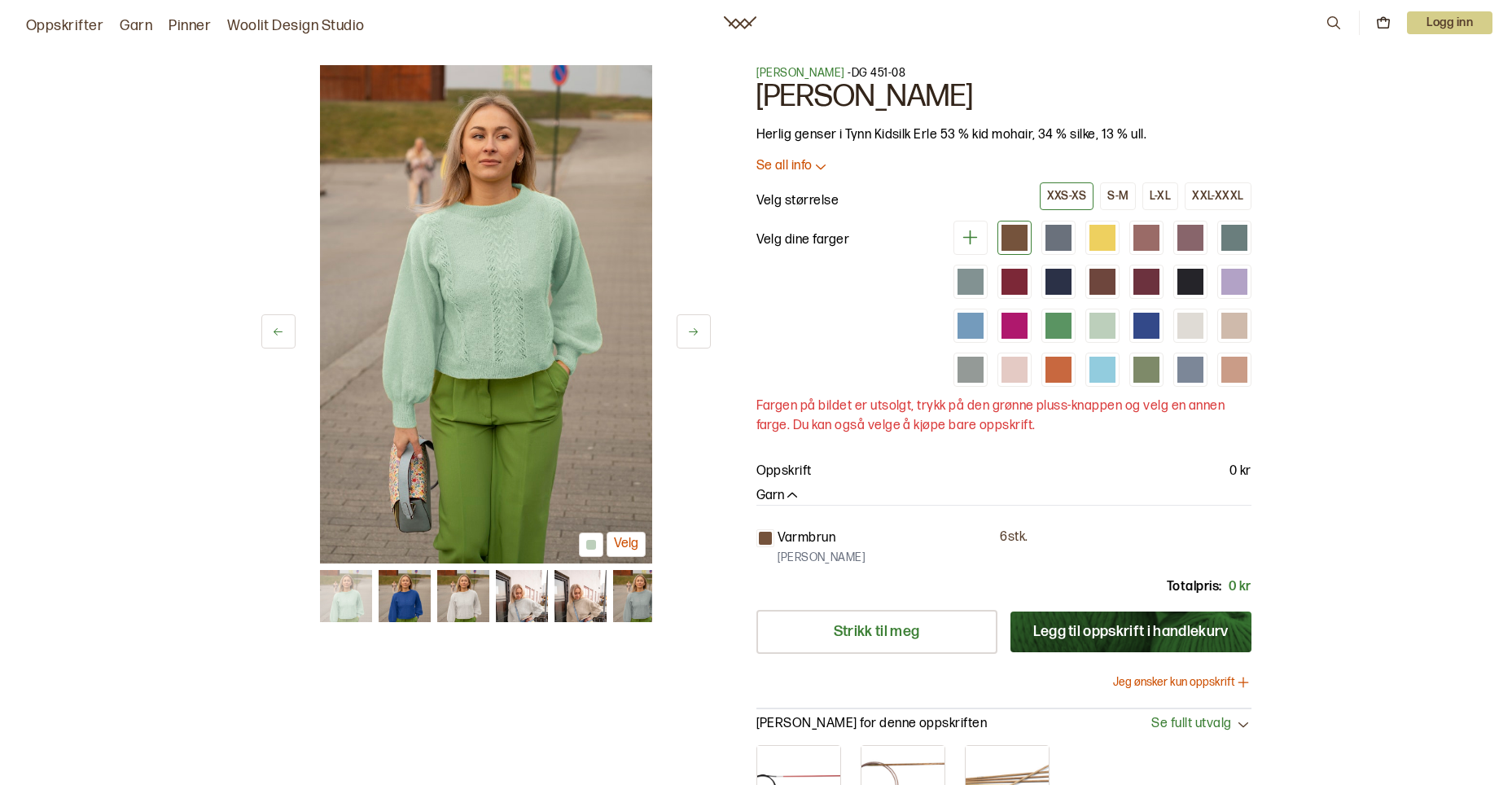
click at [679, 330] on button at bounding box center [693, 332] width 34 height 34
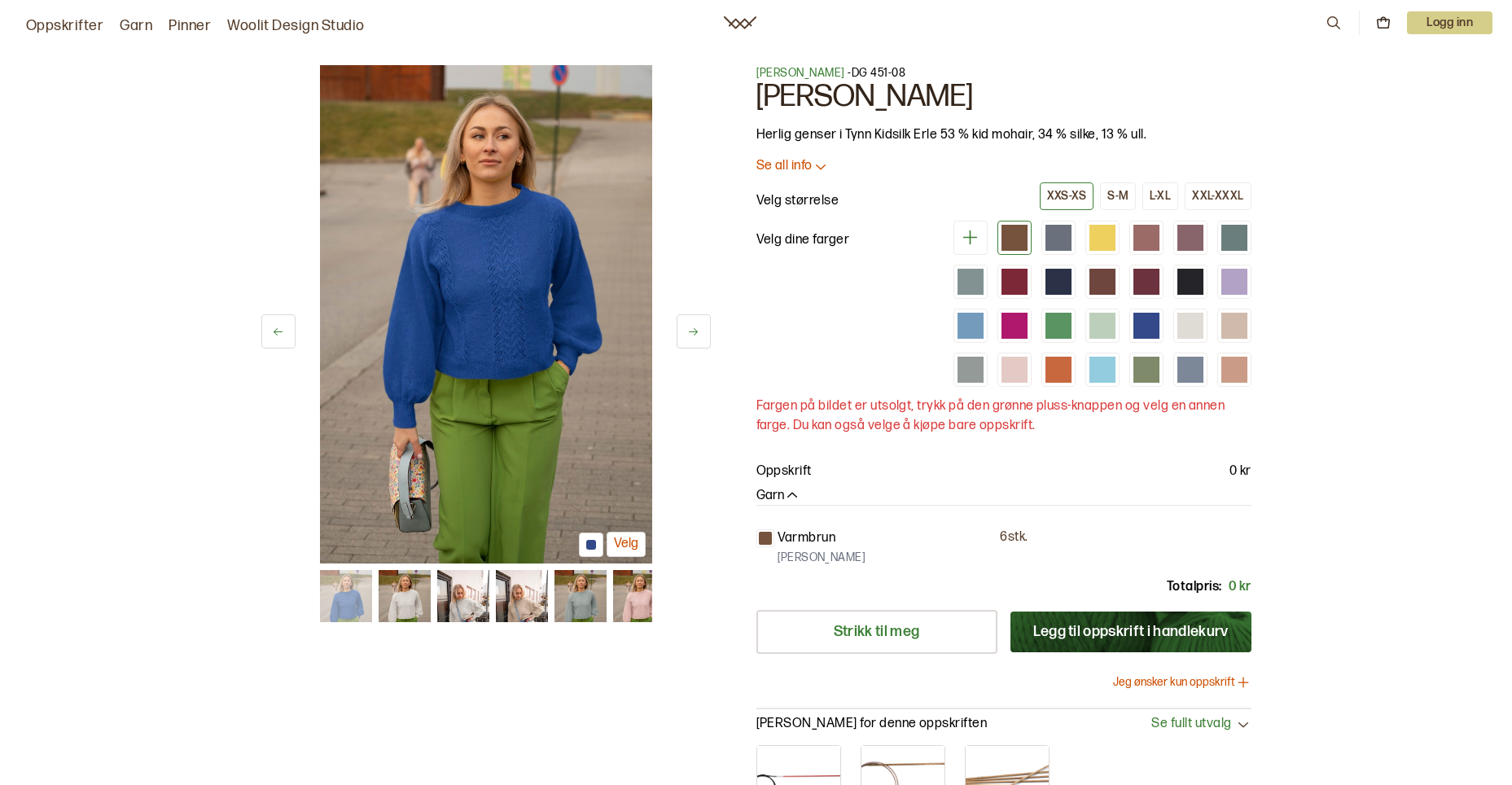
click at [679, 330] on button at bounding box center [693, 332] width 34 height 34
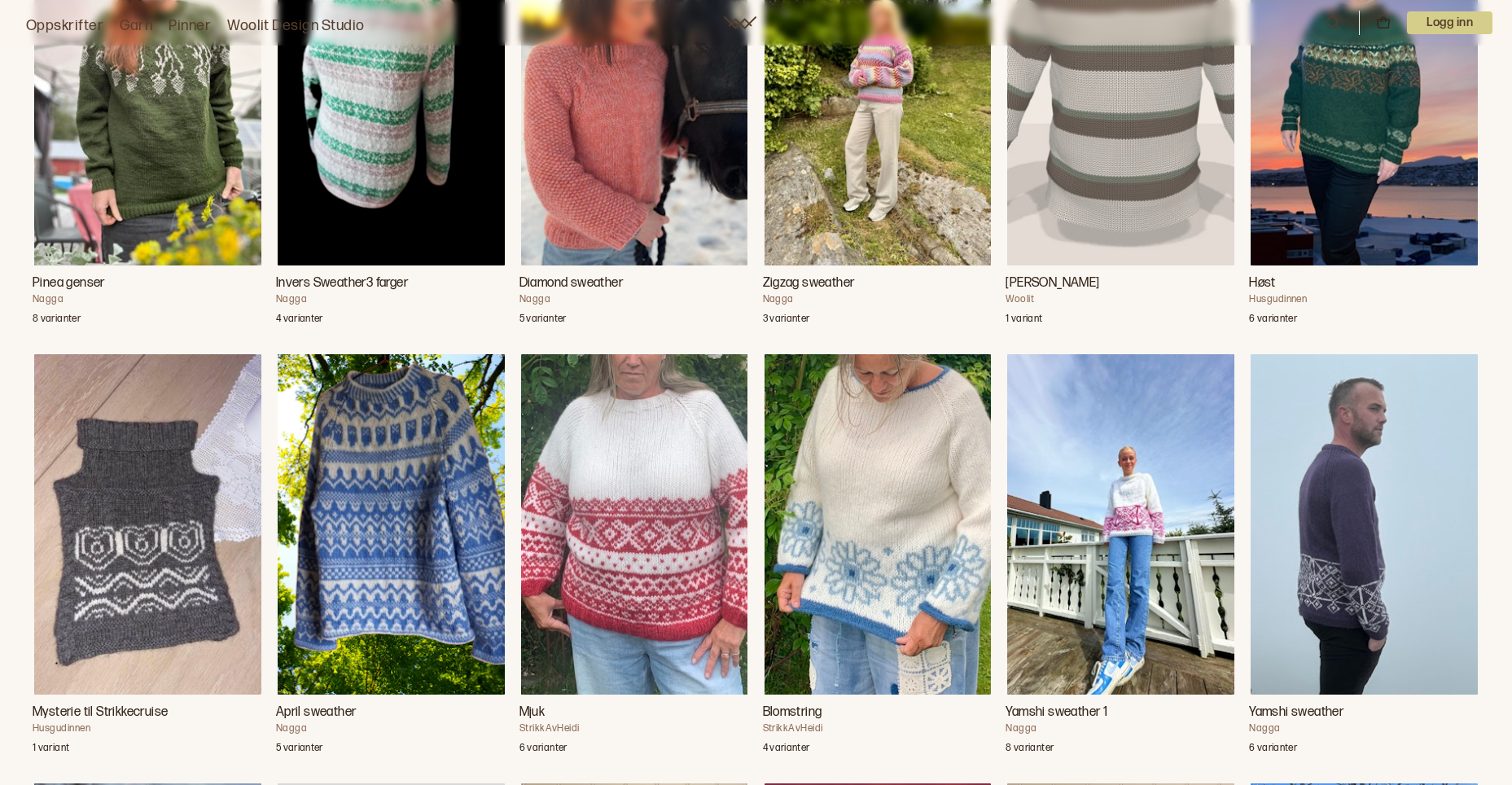
scroll to position [2606, 0]
